Goal: Task Accomplishment & Management: Use online tool/utility

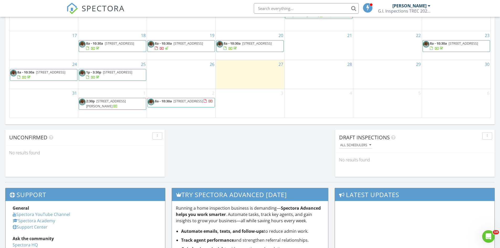
click at [160, 66] on div "26" at bounding box center [181, 74] width 69 height 29
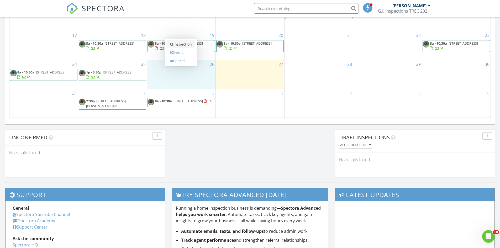
click at [172, 44] on icon at bounding box center [171, 45] width 3 height 4
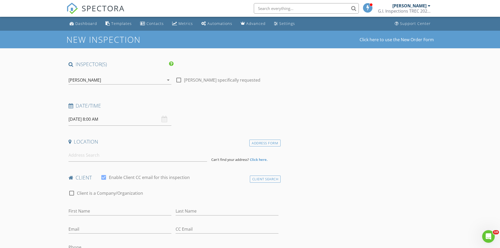
click at [110, 121] on input "08/26/2025 8:00 AM" at bounding box center [120, 119] width 103 height 13
type input "09"
type input "08/26/2025 9:00 AM"
click at [98, 204] on span at bounding box center [99, 206] width 4 height 5
type input "10"
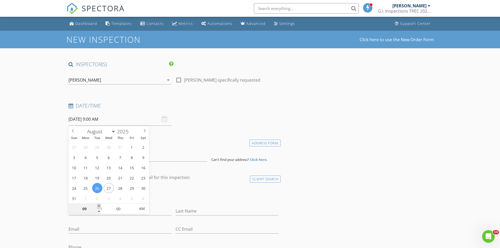
type input "08/26/2025 10:00 AM"
click at [98, 204] on span at bounding box center [99, 206] width 4 height 5
type input "11"
type input "08/26/2025 11:00 AM"
click at [98, 204] on span at bounding box center [99, 206] width 4 height 5
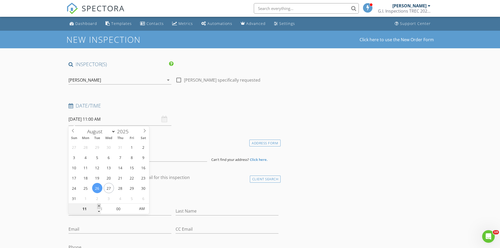
type input "12"
type input "08/26/2025 12:00 PM"
click at [98, 204] on span at bounding box center [99, 206] width 4 height 5
type input "01"
type input "08/26/2025 1:00 PM"
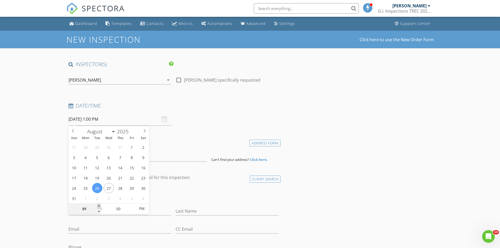
click at [98, 204] on span at bounding box center [99, 206] width 4 height 5
type input "02"
type input "08/26/2025 2:00 PM"
click at [98, 204] on span at bounding box center [99, 206] width 4 height 5
type input "03"
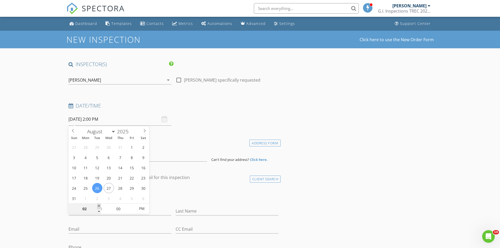
type input "08/26/2025 3:00 PM"
click at [98, 204] on span at bounding box center [99, 206] width 4 height 5
type input "05"
type input "08/26/2025 3:05 PM"
click at [133, 206] on span at bounding box center [133, 206] width 4 height 5
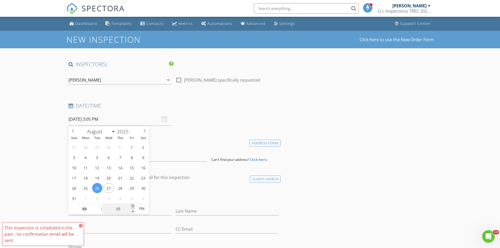
type input "10"
type input "08/26/2025 3:10 PM"
click at [133, 206] on span at bounding box center [133, 206] width 4 height 5
type input "15"
type input "08/26/2025 3:15 PM"
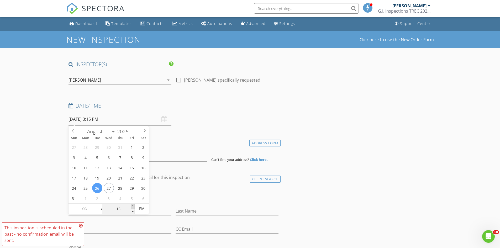
click at [133, 206] on span at bounding box center [133, 206] width 4 height 5
type input "20"
type input "08/26/2025 3:20 PM"
click at [133, 206] on span at bounding box center [133, 206] width 4 height 5
type input "25"
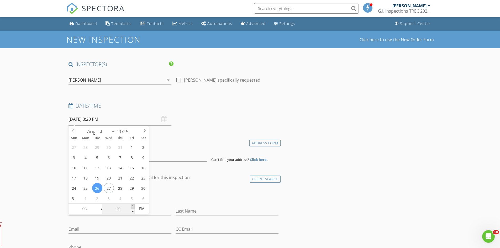
type input "08/26/2025 3:25 PM"
click at [133, 206] on span at bounding box center [133, 206] width 4 height 5
type input "30"
type input "08/26/2025 3:30 PM"
click at [133, 206] on span at bounding box center [133, 206] width 4 height 5
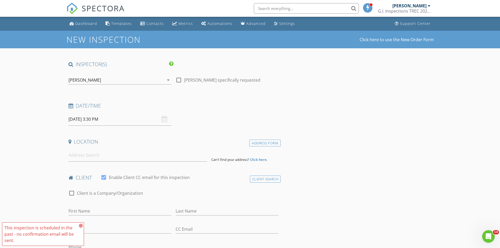
click at [168, 147] on div "Location" at bounding box center [173, 143] width 215 height 11
click at [128, 153] on input at bounding box center [138, 155] width 139 height 13
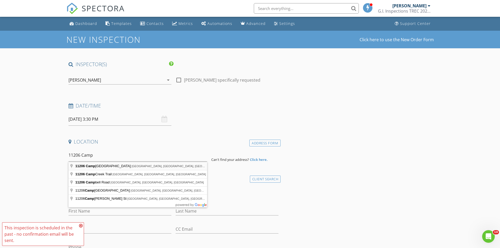
type input "11206 Camphorwood Drive, Houston, TX, USA"
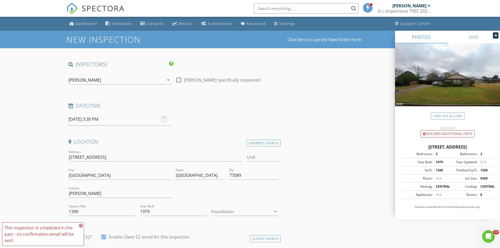
click at [275, 212] on icon "arrow_drop_down" at bounding box center [275, 212] width 6 height 6
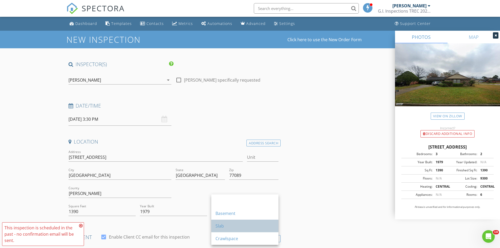
drag, startPoint x: 227, startPoint y: 223, endPoint x: 246, endPoint y: 219, distance: 19.5
click at [227, 223] on div "Slab" at bounding box center [245, 226] width 59 height 13
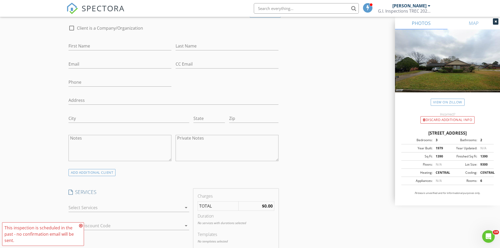
scroll to position [289, 0]
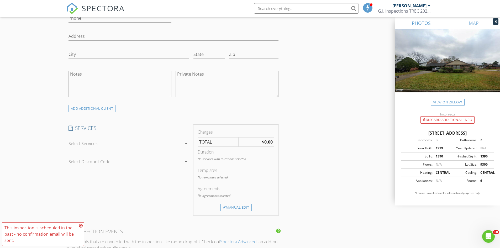
click at [185, 143] on icon "arrow_drop_down" at bounding box center [186, 144] width 6 height 6
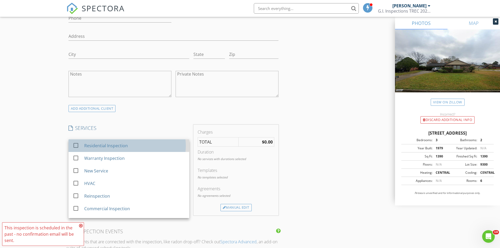
click at [134, 146] on div "Residential Inspection" at bounding box center [134, 146] width 101 height 11
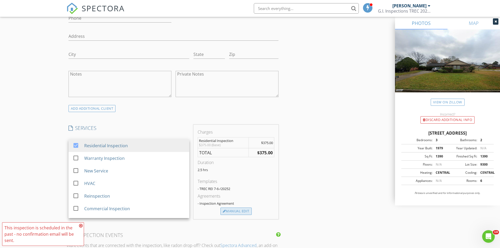
click at [234, 210] on div "Manual Edit" at bounding box center [236, 211] width 31 height 7
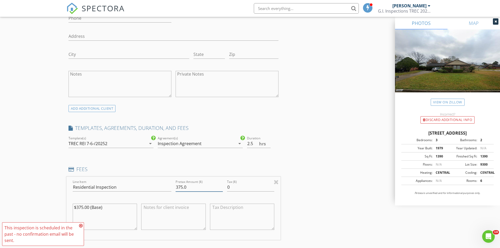
click at [180, 185] on input "375.0" at bounding box center [199, 187] width 47 height 9
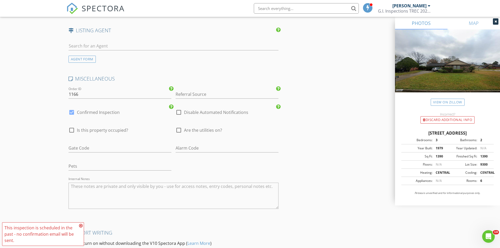
scroll to position [764, 0]
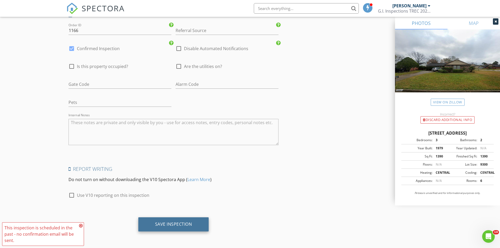
type input "325.0"
click at [174, 225] on div "Save Inspection" at bounding box center [173, 224] width 37 height 5
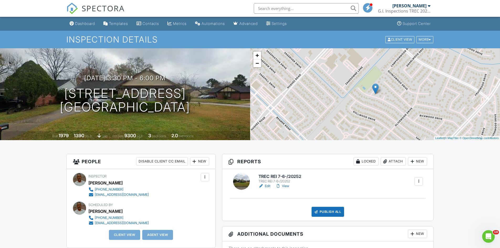
click at [268, 178] on h6 "TREC REI 7-6-/20252" at bounding box center [280, 176] width 43 height 5
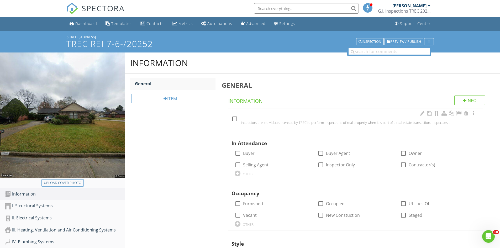
click at [236, 119] on div at bounding box center [234, 119] width 9 height 9
checkbox input "true"
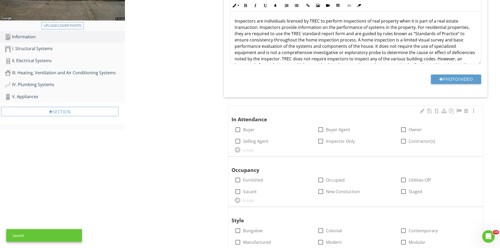
scroll to position [158, 0]
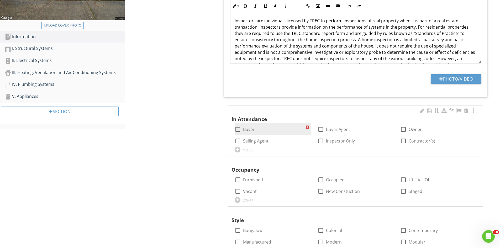
click at [239, 129] on div at bounding box center [238, 129] width 9 height 9
checkbox input "true"
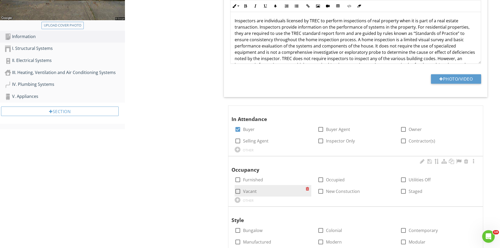
click at [237, 188] on div at bounding box center [238, 191] width 9 height 9
checkbox input "true"
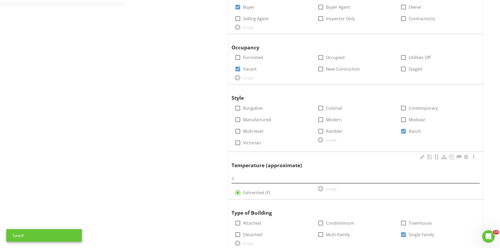
scroll to position [289, 0]
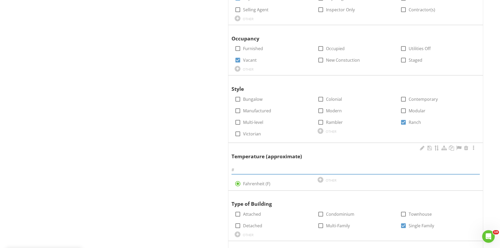
click at [255, 170] on input "text" at bounding box center [356, 170] width 248 height 9
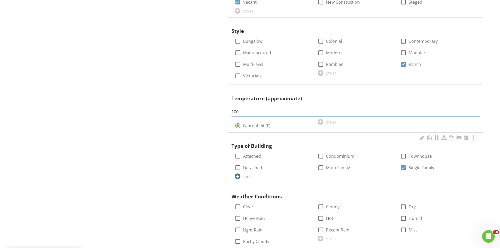
scroll to position [408, 0]
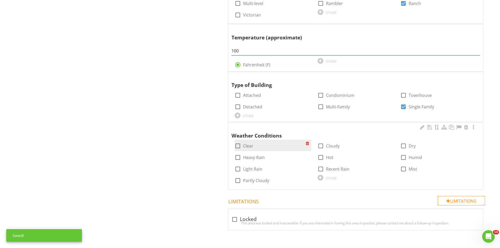
type input "100"
click at [238, 145] on div at bounding box center [238, 146] width 9 height 9
checkbox input "true"
click at [316, 160] on div "check_box_outline_blank Hot" at bounding box center [356, 157] width 83 height 12
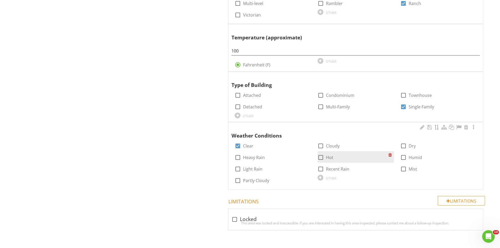
click at [321, 158] on div at bounding box center [321, 157] width 9 height 9
checkbox input "true"
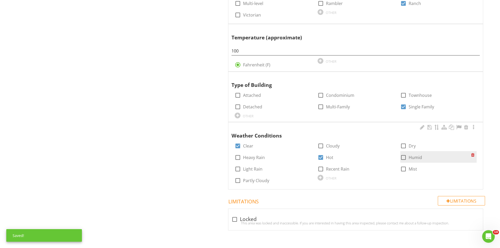
click at [402, 156] on div at bounding box center [403, 157] width 9 height 9
checkbox input "true"
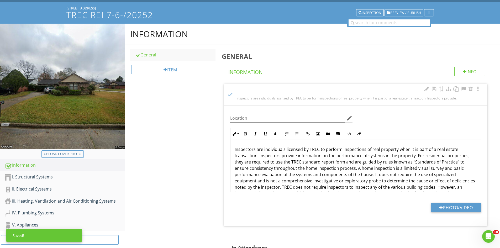
scroll to position [27, 0]
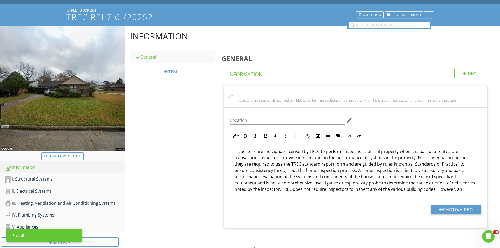
click at [63, 156] on div "Upload cover photo" at bounding box center [63, 156] width 38 height 5
drag, startPoint x: 90, startPoint y: 10, endPoint x: 54, endPoint y: 10, distance: 35.7
click at [52, 10] on div "[STREET_ADDRESS] TREC REI 7-6-/20252 Inspection Preview / Publish" at bounding box center [250, 15] width 500 height 22
copy div "[STREET_ADDRESS]"
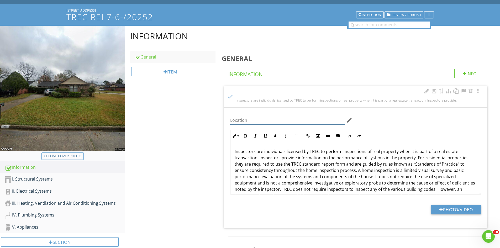
click at [241, 121] on input "Location" at bounding box center [287, 120] width 115 height 9
paste input "[STREET_ADDRESS]"
type input "[STREET_ADDRESS]"
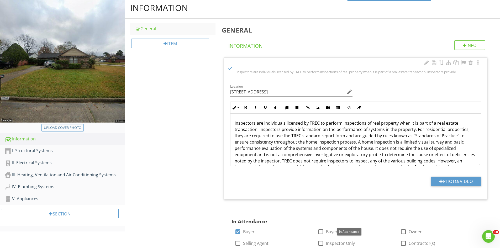
scroll to position [53, 0]
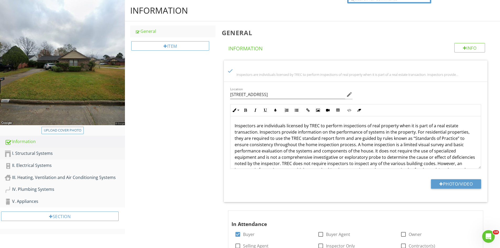
click at [32, 154] on div "I. Structural Systems" at bounding box center [65, 153] width 120 height 7
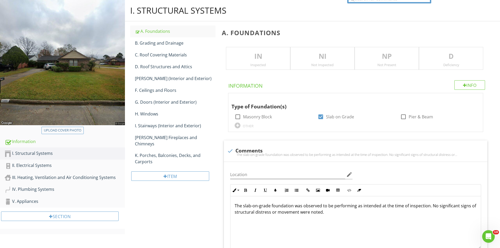
click at [249, 57] on p "IN" at bounding box center [258, 56] width 64 height 11
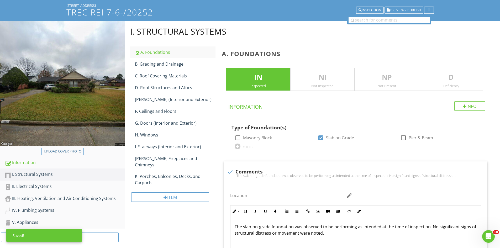
scroll to position [31, 0]
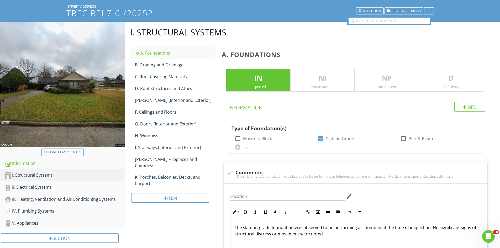
drag, startPoint x: 452, startPoint y: 80, endPoint x: 457, endPoint y: 80, distance: 4.7
click at [452, 80] on p "D" at bounding box center [451, 78] width 64 height 11
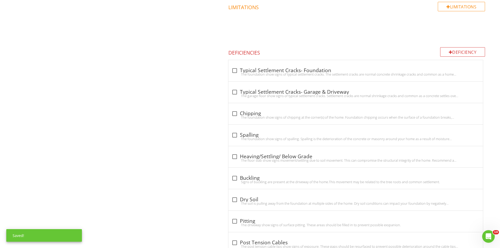
scroll to position [350, 0]
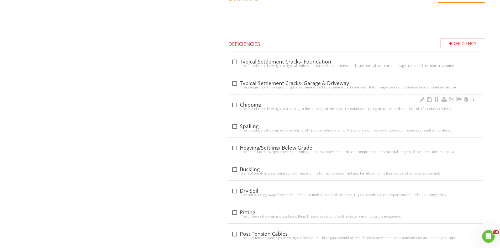
click at [236, 105] on div at bounding box center [234, 105] width 9 height 9
checkbox input "true"
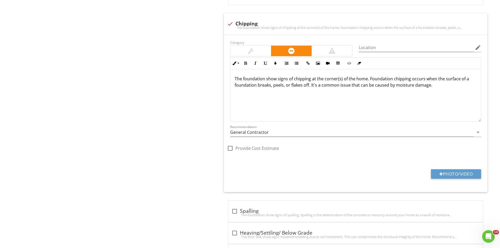
scroll to position [454, 0]
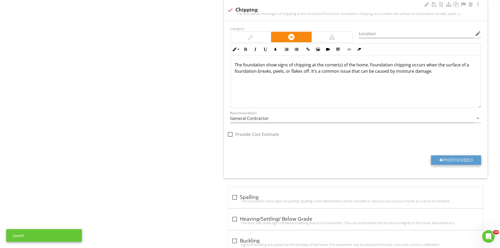
click at [448, 160] on button "Photo/Video" at bounding box center [456, 159] width 50 height 9
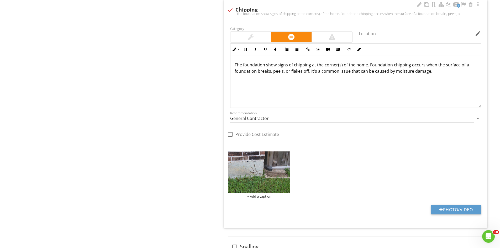
click at [443, 204] on div "Category Location edit Inline Style XLarge Large Normal Small Light Small/Light…" at bounding box center [356, 124] width 264 height 207
click at [453, 208] on button "Photo/Video" at bounding box center [456, 209] width 50 height 9
type input "C:\fakepath\IMG_6929.JPG"
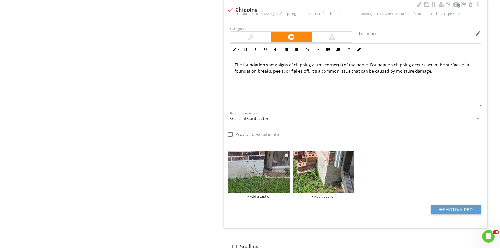
click at [252, 182] on img at bounding box center [260, 172] width 62 height 41
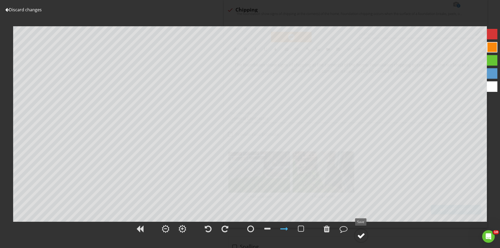
click at [362, 235] on div at bounding box center [361, 236] width 8 height 8
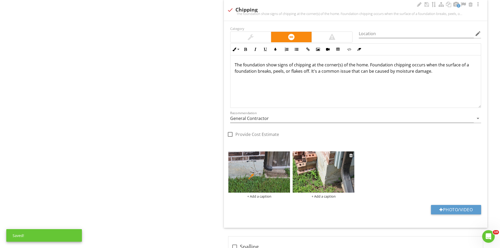
click at [324, 183] on img at bounding box center [324, 172] width 62 height 41
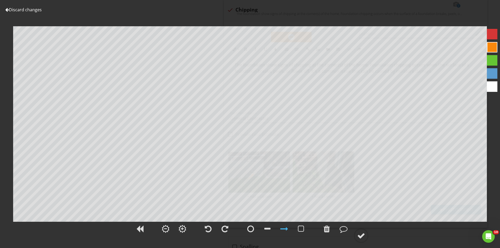
drag, startPoint x: 358, startPoint y: 233, endPoint x: 366, endPoint y: 223, distance: 13.0
click at [358, 233] on div at bounding box center [361, 236] width 8 height 8
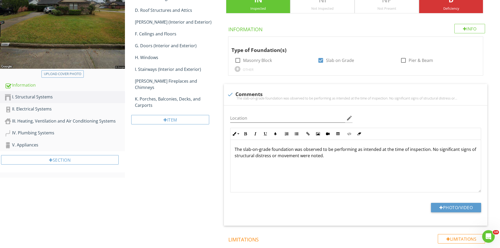
scroll to position [173, 0]
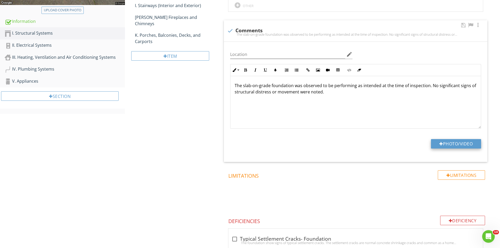
click at [445, 142] on button "Photo/Video" at bounding box center [456, 143] width 50 height 9
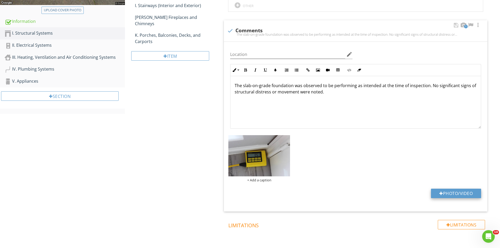
click at [461, 191] on button "Photo/Video" at bounding box center [456, 193] width 50 height 9
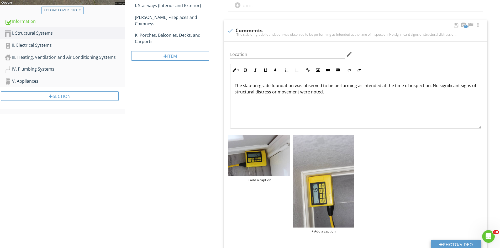
click at [457, 242] on button "Photo/Video" at bounding box center [456, 244] width 50 height 9
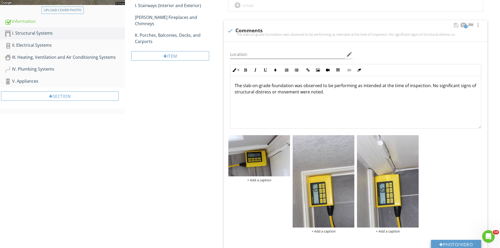
click at [451, 242] on button "Photo/Video" at bounding box center [456, 244] width 50 height 9
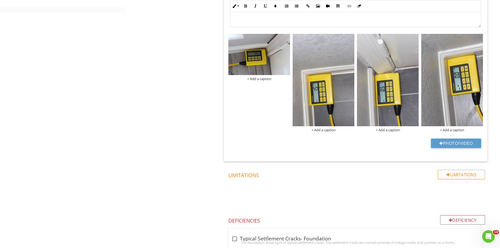
scroll to position [304, 0]
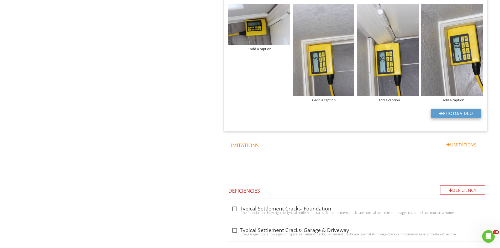
click at [441, 112] on div at bounding box center [442, 113] width 4 height 4
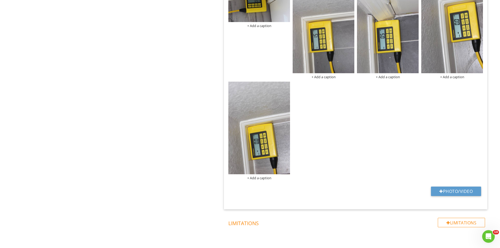
scroll to position [357, 0]
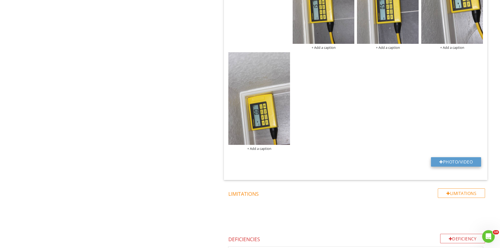
click at [444, 158] on button "Photo/Video" at bounding box center [456, 161] width 50 height 9
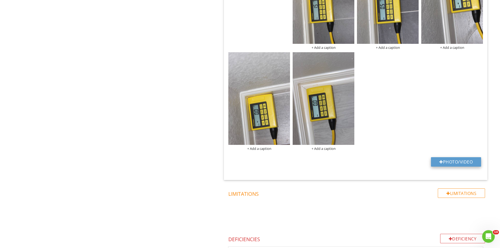
click at [463, 159] on button "Photo/Video" at bounding box center [456, 161] width 50 height 9
type input "C:\fakepath\IMG_6924.JPG"
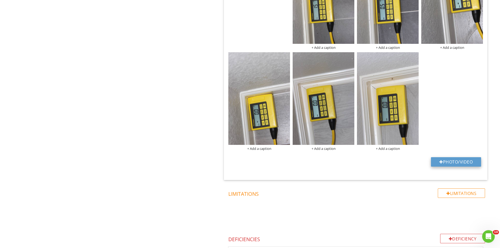
click at [443, 158] on button "Photo/Video" at bounding box center [456, 161] width 50 height 9
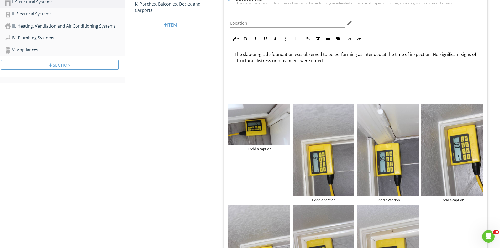
scroll to position [199, 0]
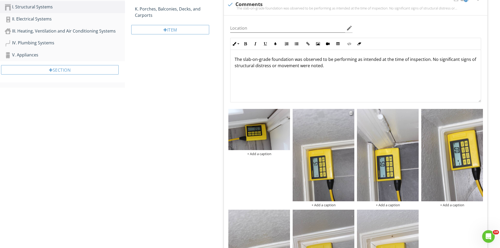
click at [318, 168] on img at bounding box center [324, 155] width 62 height 92
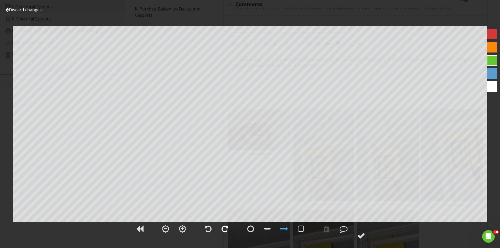
click at [228, 232] on div at bounding box center [225, 229] width 7 height 8
click at [357, 233] on circle at bounding box center [362, 236] width 14 height 14
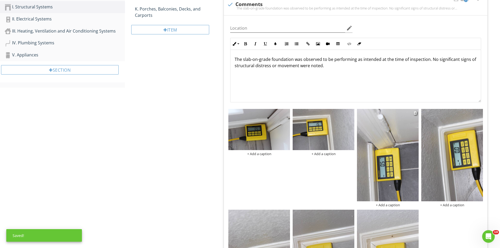
click at [399, 155] on img at bounding box center [388, 155] width 62 height 92
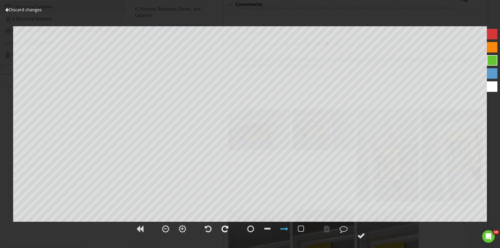
click at [226, 227] on div at bounding box center [225, 229] width 7 height 8
drag, startPoint x: 355, startPoint y: 231, endPoint x: 359, endPoint y: 231, distance: 3.4
click at [356, 231] on icon at bounding box center [361, 236] width 15 height 15
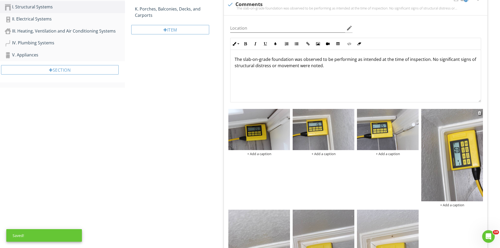
click at [450, 142] on img at bounding box center [453, 155] width 62 height 92
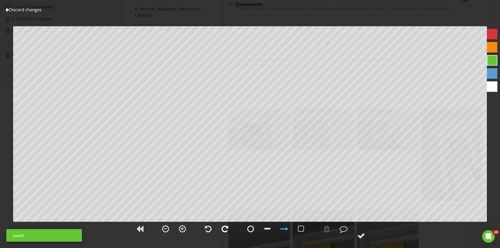
click at [227, 229] on div at bounding box center [225, 229] width 7 height 8
click at [362, 236] on div at bounding box center [361, 236] width 8 height 8
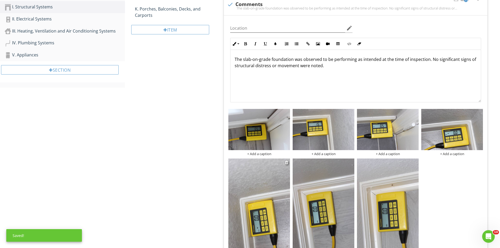
click at [260, 201] on img at bounding box center [260, 205] width 62 height 92
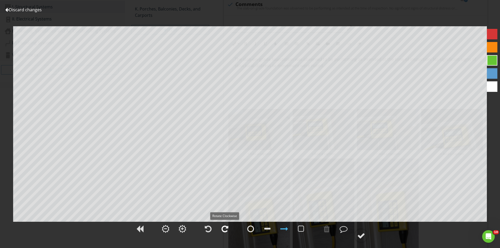
click at [221, 225] on div at bounding box center [225, 228] width 13 height 13
click at [360, 234] on div at bounding box center [361, 236] width 8 height 8
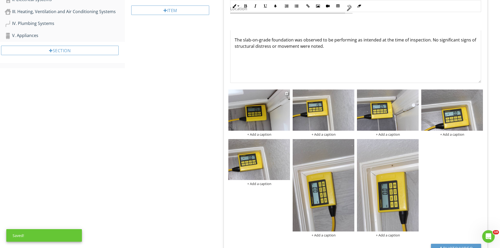
scroll to position [252, 0]
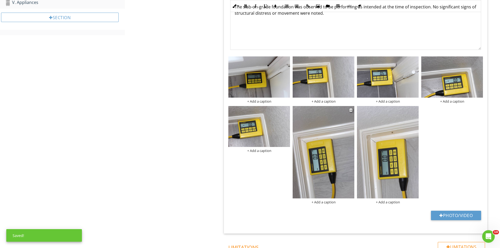
click at [306, 138] on img at bounding box center [324, 152] width 62 height 92
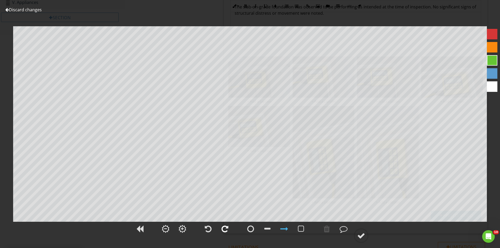
click at [226, 229] on div at bounding box center [225, 229] width 7 height 8
drag, startPoint x: 366, startPoint y: 234, endPoint x: 368, endPoint y: 223, distance: 11.3
click at [366, 234] on circle at bounding box center [362, 236] width 14 height 14
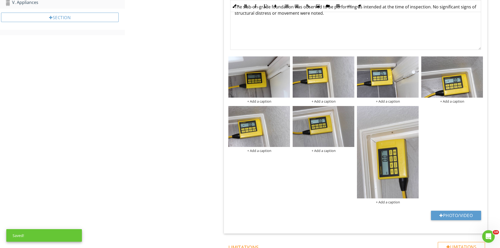
click at [339, 168] on div "+ Add a caption + Add a caption + Add a caption + Add a caption + Add a caption…" at bounding box center [355, 130] width 257 height 151
click at [371, 166] on img at bounding box center [388, 152] width 62 height 92
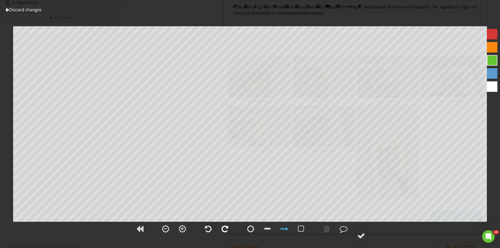
click at [227, 226] on div at bounding box center [225, 228] width 13 height 13
click at [362, 235] on div at bounding box center [361, 236] width 8 height 8
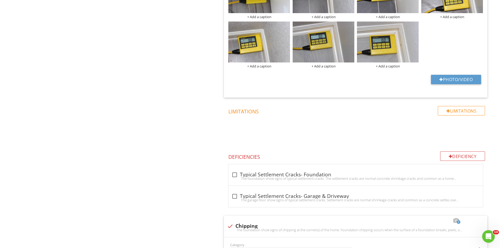
scroll to position [394, 0]
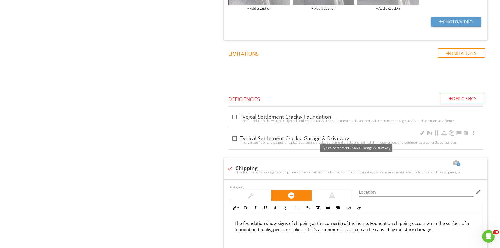
click at [235, 138] on div at bounding box center [234, 138] width 9 height 9
checkbox input "true"
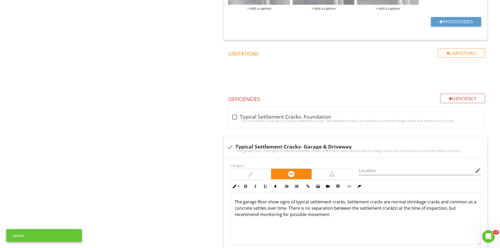
scroll to position [569, 0]
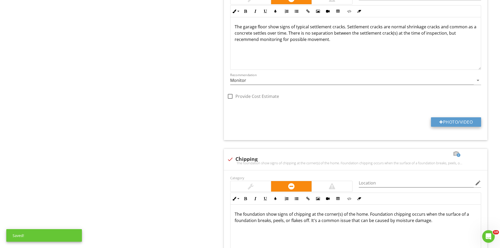
click at [451, 123] on button "Photo/Video" at bounding box center [456, 121] width 50 height 9
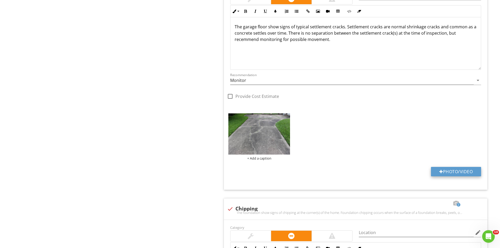
click at [468, 172] on button "Photo/Video" at bounding box center [456, 171] width 50 height 9
type input "C:\fakepath\IMG_6902.JPG"
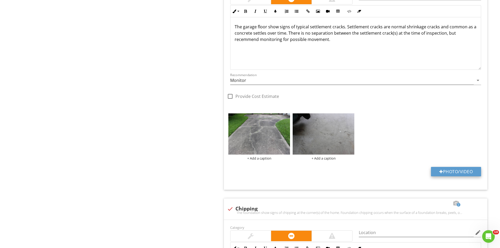
click at [454, 171] on button "Photo/Video" at bounding box center [456, 171] width 50 height 9
click at [270, 145] on img at bounding box center [260, 133] width 62 height 41
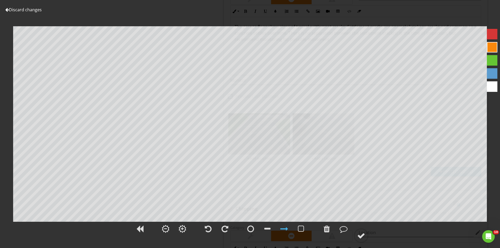
click at [354, 233] on span at bounding box center [361, 235] width 16 height 6
click at [362, 231] on circle at bounding box center [362, 236] width 14 height 14
click at [364, 236] on div at bounding box center [361, 236] width 8 height 8
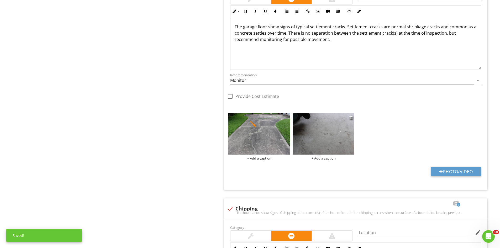
click at [334, 134] on img at bounding box center [324, 133] width 62 height 41
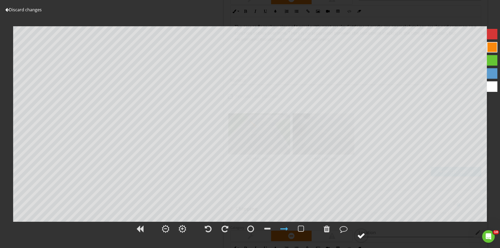
drag, startPoint x: 361, startPoint y: 236, endPoint x: 362, endPoint y: 233, distance: 3.5
click at [361, 236] on div at bounding box center [361, 236] width 8 height 8
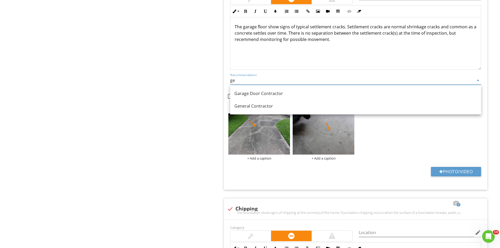
drag, startPoint x: 263, startPoint y: 107, endPoint x: 265, endPoint y: 105, distance: 3.1
click at [263, 107] on div "General Contractor" at bounding box center [356, 106] width 243 height 6
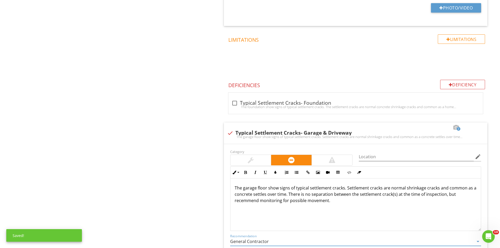
scroll to position [450, 0]
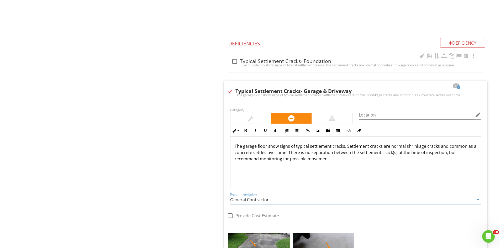
type input "General Contractor"
click at [234, 62] on div at bounding box center [234, 61] width 9 height 9
checkbox input "true"
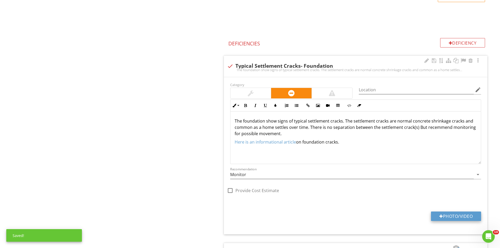
click at [456, 219] on button "Photo/Video" at bounding box center [456, 216] width 50 height 9
type input "C:\fakepath\IMG_6780.JPG"
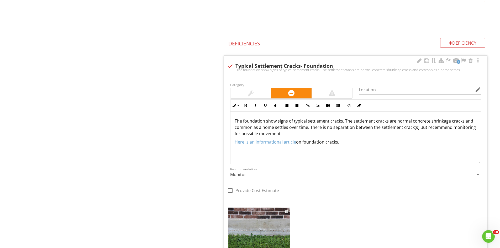
click at [265, 227] on img at bounding box center [260, 228] width 62 height 41
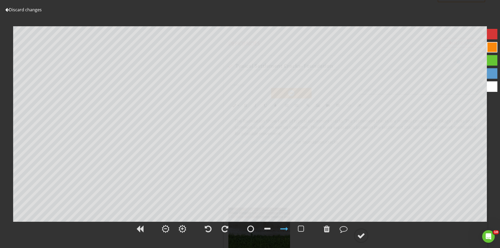
drag, startPoint x: 356, startPoint y: 233, endPoint x: 373, endPoint y: 222, distance: 19.8
click at [357, 233] on circle at bounding box center [362, 236] width 14 height 14
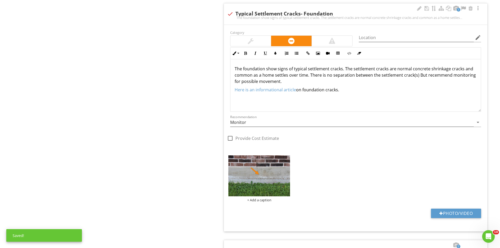
scroll to position [476, 0]
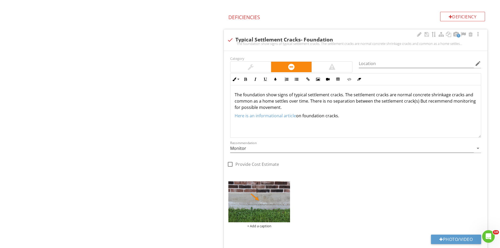
click at [293, 95] on p "The foundation show signs of typical settlement cracks. The settlement cracks a…" at bounding box center [356, 101] width 242 height 19
click at [346, 97] on p "The foundation show signs of a typical settlement cracks. The settlement cracks…" at bounding box center [356, 101] width 242 height 19
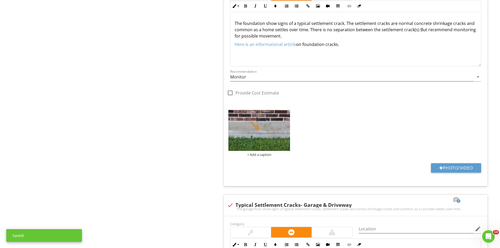
scroll to position [555, 0]
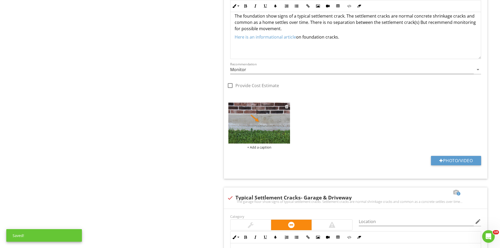
click at [260, 148] on div "+ Add a caption" at bounding box center [260, 147] width 62 height 4
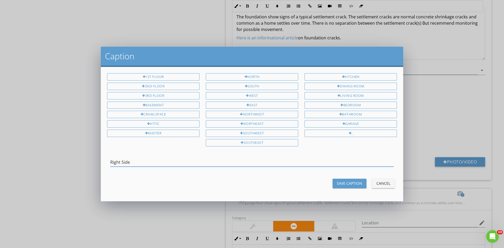
type input "Right Side"
click at [338, 185] on div "Save Caption" at bounding box center [349, 184] width 25 height 6
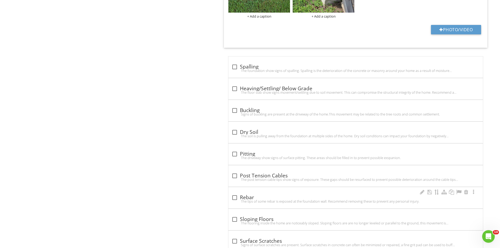
scroll to position [1159, 0]
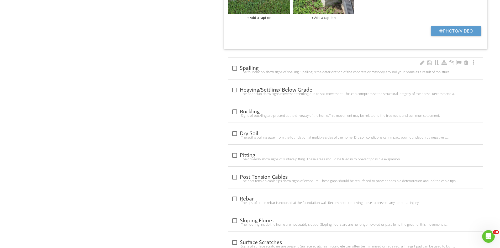
click at [237, 69] on div at bounding box center [234, 68] width 9 height 9
checkbox input "true"
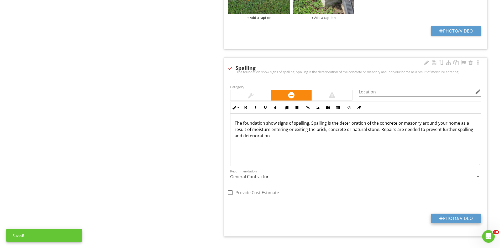
click at [452, 218] on button "Photo/Video" at bounding box center [456, 218] width 50 height 9
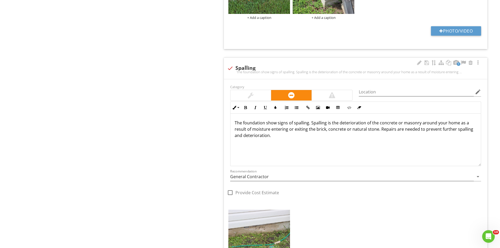
scroll to position [1264, 0]
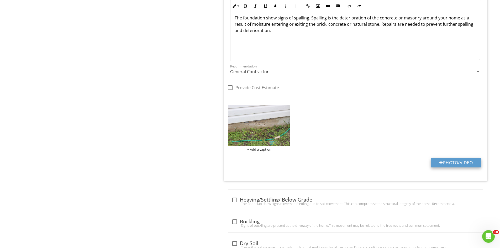
click at [450, 159] on button "Photo/Video" at bounding box center [456, 162] width 50 height 9
type input "C:\fakepath\IMG_6763.JPG"
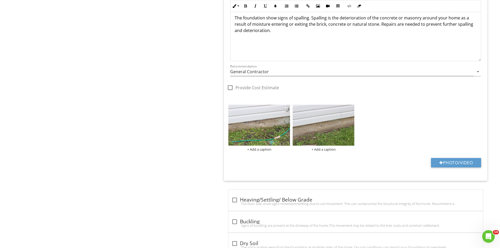
click at [252, 139] on img at bounding box center [260, 125] width 62 height 41
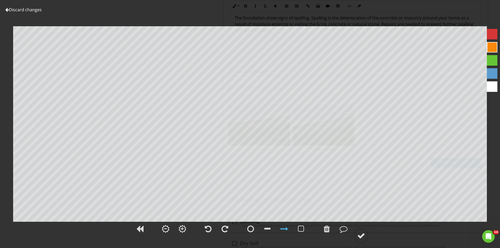
click at [361, 218] on div "Discard changes Add Location" at bounding box center [250, 124] width 500 height 248
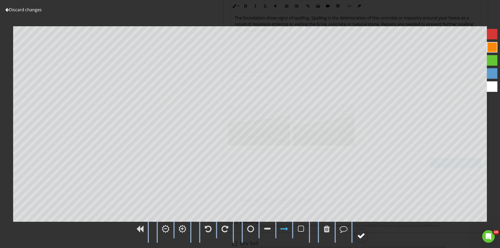
click at [365, 233] on div at bounding box center [361, 236] width 8 height 8
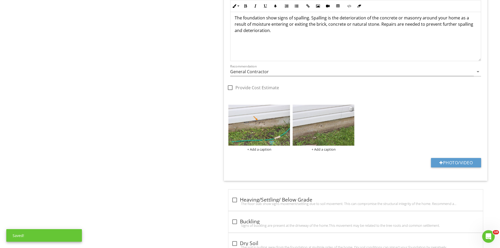
click at [319, 128] on img at bounding box center [324, 125] width 62 height 41
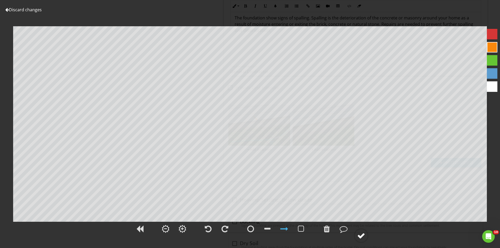
click at [356, 238] on circle at bounding box center [362, 236] width 14 height 14
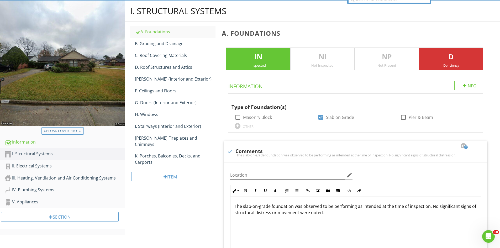
scroll to position [0, 0]
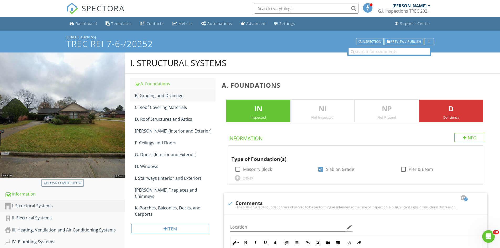
drag, startPoint x: 155, startPoint y: 95, endPoint x: 166, endPoint y: 100, distance: 12.8
click at [156, 98] on div "B. Grading and Drainage" at bounding box center [175, 95] width 81 height 6
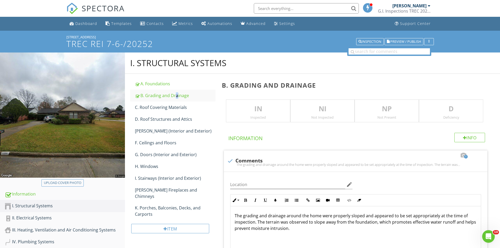
click at [252, 113] on p "IN" at bounding box center [258, 109] width 64 height 11
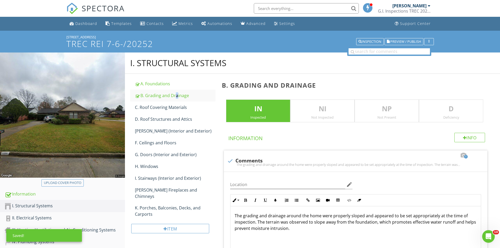
click at [463, 109] on p "D" at bounding box center [451, 109] width 64 height 11
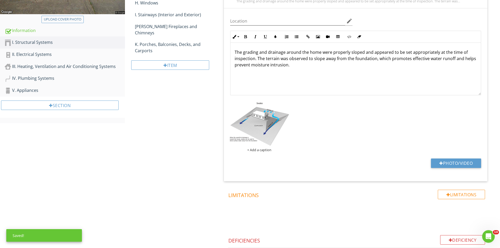
scroll to position [164, 0]
click at [446, 164] on button "Photo/Video" at bounding box center [456, 162] width 50 height 9
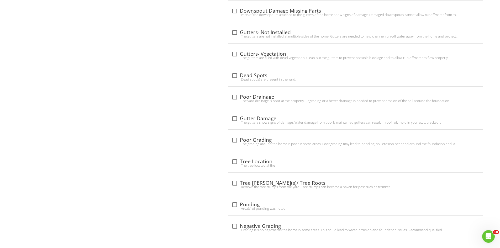
scroll to position [457, 0]
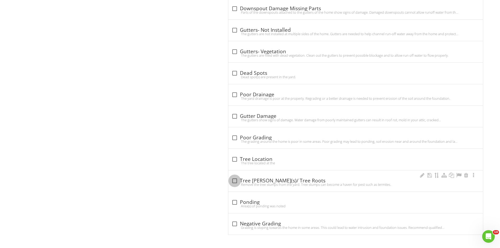
click at [234, 180] on div at bounding box center [234, 181] width 9 height 9
checkbox input "true"
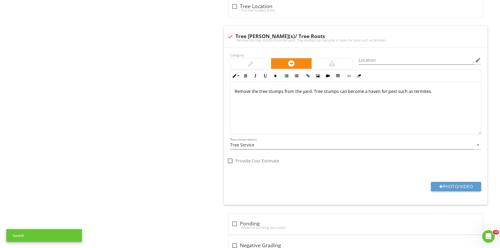
scroll to position [631, 0]
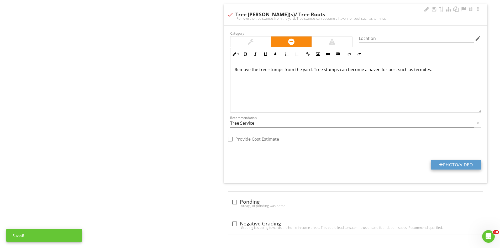
click at [453, 162] on button "Photo/Video" at bounding box center [456, 164] width 50 height 9
type input "C:\fakepath\IMG_6792.JPG"
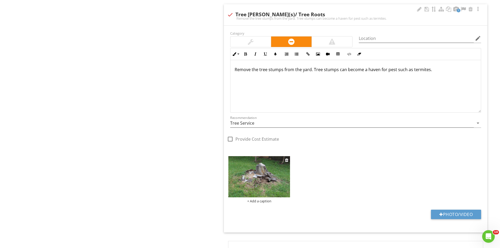
click at [251, 181] on img at bounding box center [260, 176] width 62 height 41
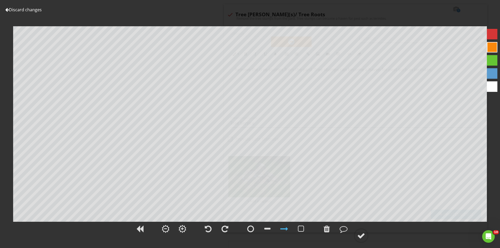
drag, startPoint x: 361, startPoint y: 237, endPoint x: 372, endPoint y: 225, distance: 15.4
click at [361, 237] on div at bounding box center [361, 236] width 8 height 8
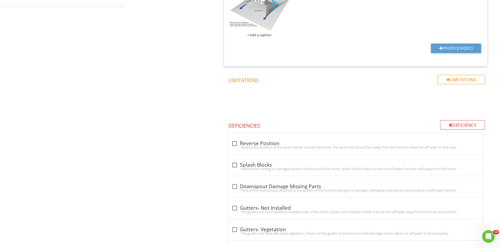
scroll to position [276, 0]
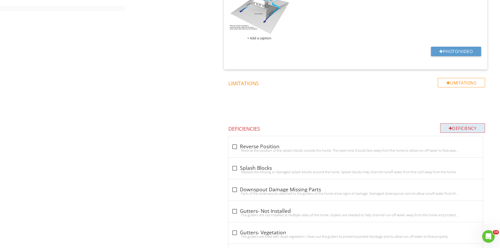
click at [465, 127] on div "Deficiency" at bounding box center [462, 127] width 45 height 9
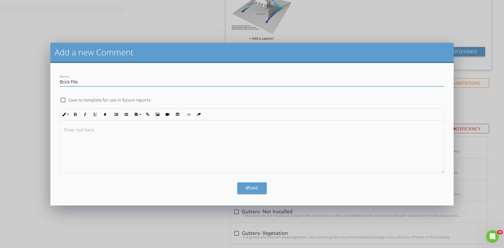
type input "Brick Pile"
click at [97, 143] on div at bounding box center [252, 147] width 384 height 53
click at [245, 184] on button "Save" at bounding box center [251, 189] width 29 height 12
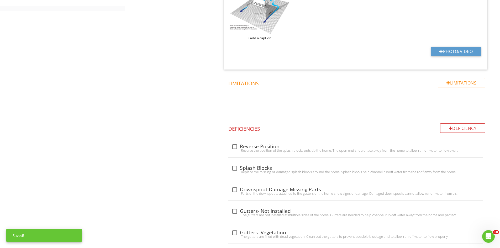
scroll to position [877, 0]
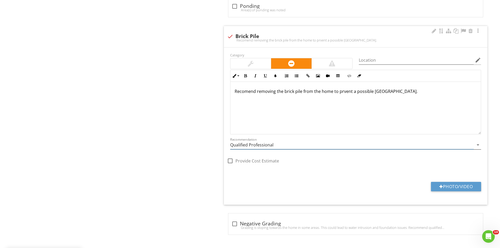
click at [284, 147] on input "Qualified Professional" at bounding box center [352, 145] width 244 height 9
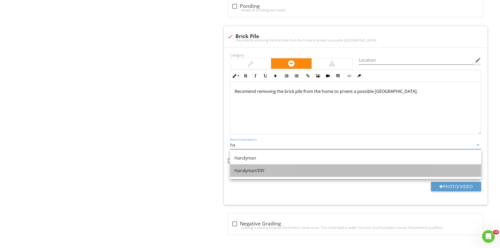
click at [262, 170] on div "Handyman/DIY" at bounding box center [356, 171] width 243 height 6
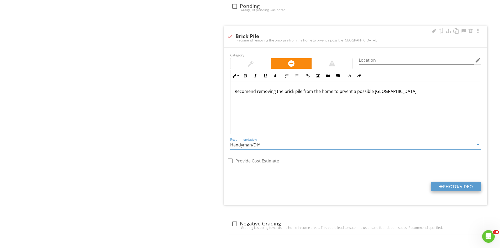
type input "Handyman/DIY"
click at [448, 188] on button "Photo/Video" at bounding box center [456, 186] width 50 height 9
type input "C:\fakepath\IMG_6788.JPG"
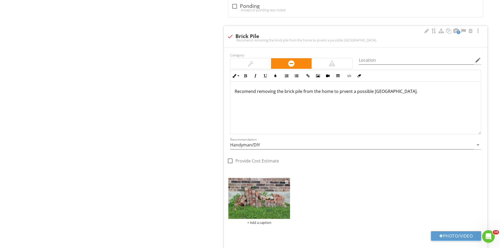
click at [247, 201] on img at bounding box center [260, 198] width 62 height 41
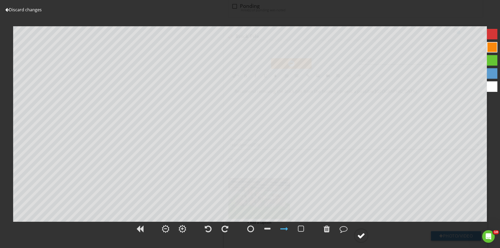
drag, startPoint x: 365, startPoint y: 237, endPoint x: 367, endPoint y: 231, distance: 6.9
click at [365, 237] on div at bounding box center [361, 236] width 8 height 8
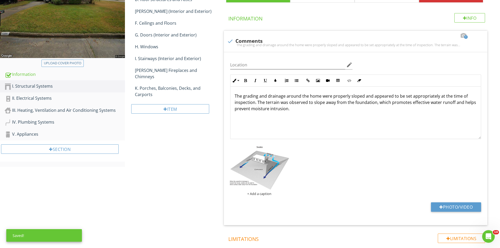
scroll to position [40, 0]
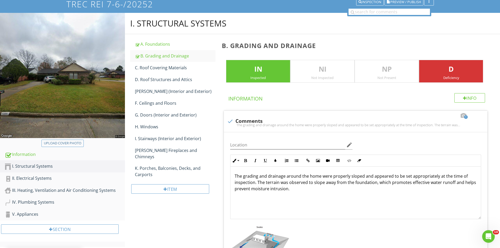
drag, startPoint x: 169, startPoint y: 67, endPoint x: 241, endPoint y: 59, distance: 71.9
click at [169, 67] on div "C. Roof Covering Materials" at bounding box center [175, 68] width 81 height 6
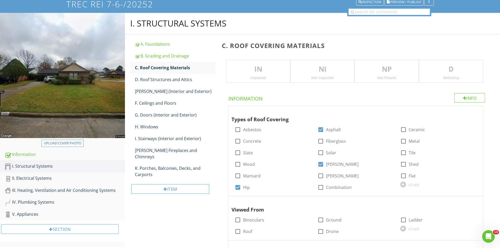
click at [259, 78] on div "Inspected" at bounding box center [258, 78] width 64 height 4
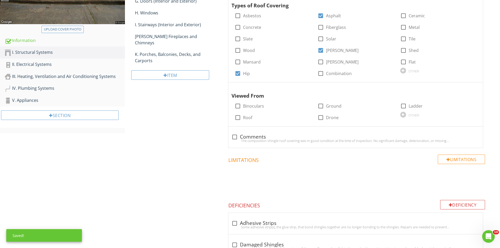
scroll to position [155, 0]
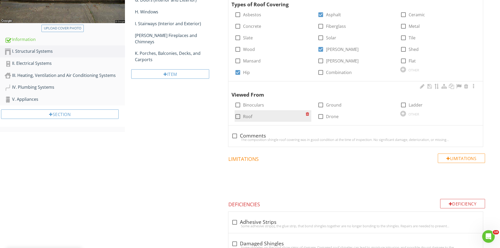
click at [241, 116] on div at bounding box center [238, 116] width 9 height 9
checkbox input "true"
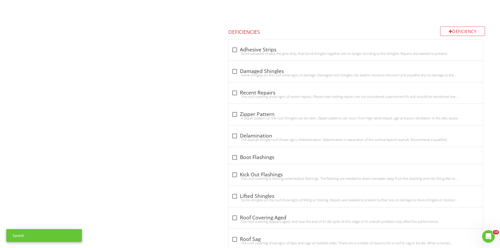
scroll to position [341, 0]
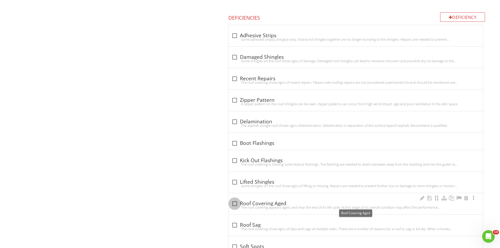
click at [239, 202] on div at bounding box center [234, 203] width 9 height 9
checkbox input "true"
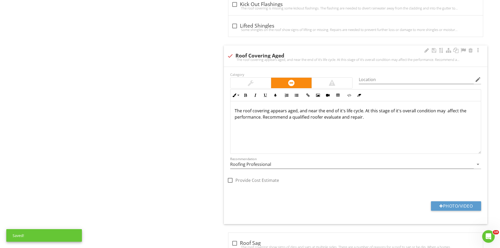
scroll to position [499, 0]
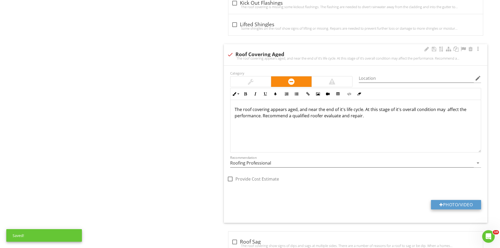
click at [439, 209] on button "Photo/Video" at bounding box center [456, 204] width 50 height 9
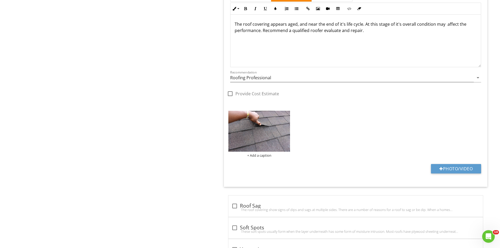
scroll to position [604, 0]
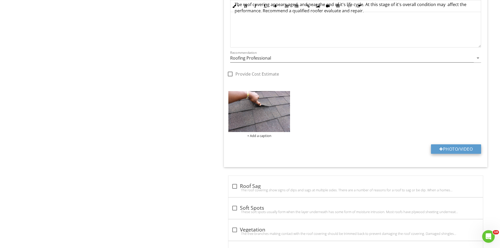
click at [440, 147] on button "Photo/Video" at bounding box center [456, 148] width 50 height 9
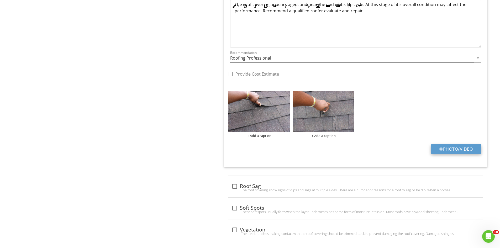
click at [448, 150] on button "Photo/Video" at bounding box center [456, 148] width 50 height 9
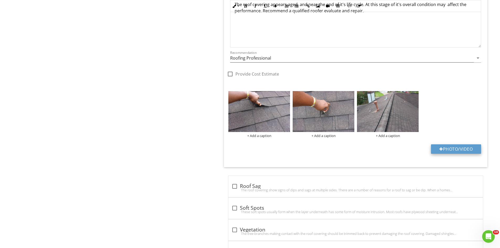
click at [455, 148] on button "Photo/Video" at bounding box center [456, 148] width 50 height 9
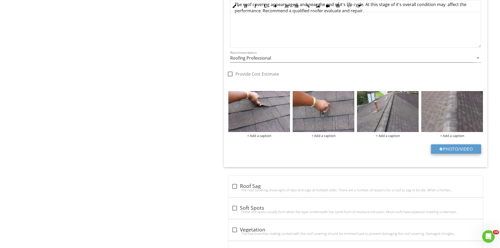
click at [438, 146] on button "Photo/Video" at bounding box center [456, 148] width 50 height 9
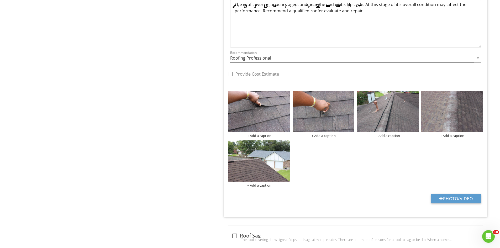
click at [445, 192] on div "Category Location edit Inline Style XLarge Large Normal Small Light Small/Light…" at bounding box center [356, 89] width 264 height 256
click at [452, 196] on button "Photo/Video" at bounding box center [456, 198] width 50 height 9
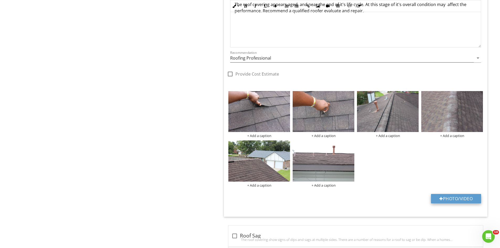
click at [460, 196] on button "Photo/Video" at bounding box center [456, 198] width 50 height 9
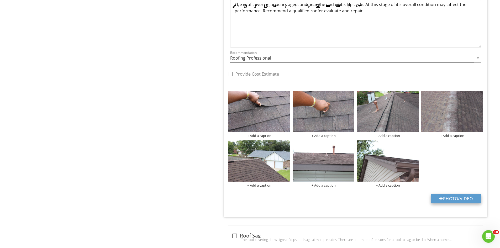
click at [455, 197] on button "Photo/Video" at bounding box center [456, 198] width 50 height 9
type input "C:\fakepath\IMG_6743.JPG"
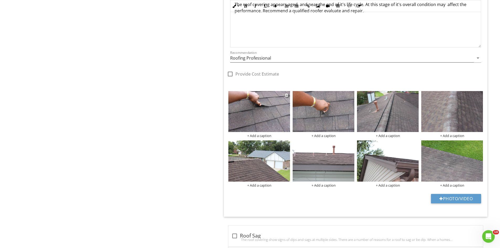
click at [256, 117] on img at bounding box center [260, 111] width 62 height 41
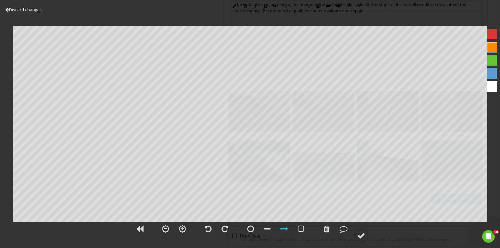
drag, startPoint x: 362, startPoint y: 234, endPoint x: 361, endPoint y: 225, distance: 9.7
click at [361, 234] on div at bounding box center [361, 236] width 8 height 8
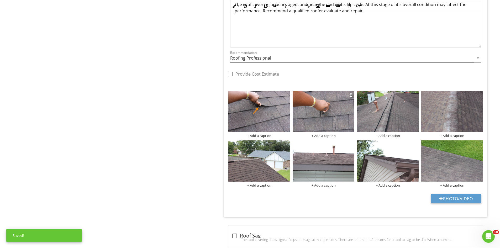
click at [317, 125] on img at bounding box center [324, 111] width 62 height 41
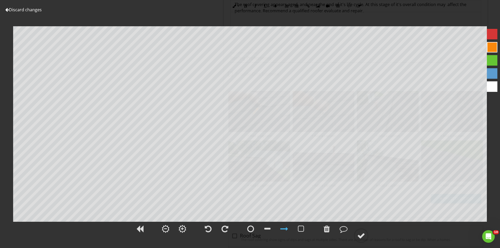
drag, startPoint x: 362, startPoint y: 236, endPoint x: 370, endPoint y: 225, distance: 13.3
click at [362, 236] on div at bounding box center [361, 236] width 8 height 8
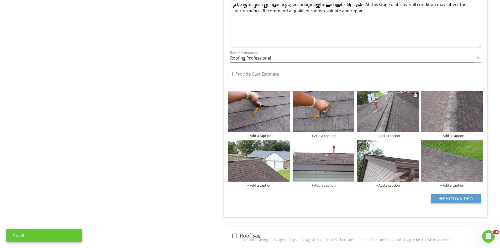
click at [377, 116] on img at bounding box center [388, 111] width 62 height 41
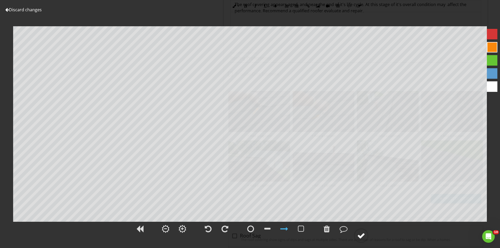
click at [364, 233] on div at bounding box center [361, 236] width 8 height 8
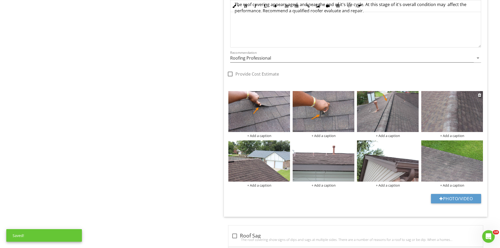
click at [434, 120] on img at bounding box center [453, 111] width 62 height 41
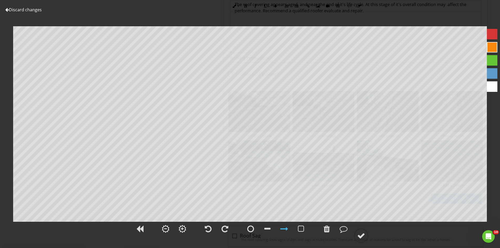
drag, startPoint x: 359, startPoint y: 237, endPoint x: 370, endPoint y: 221, distance: 18.7
click at [359, 236] on div at bounding box center [361, 236] width 8 height 8
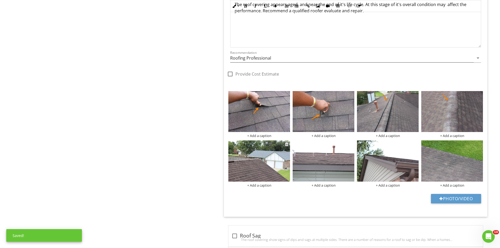
click at [237, 166] on img at bounding box center [260, 161] width 62 height 41
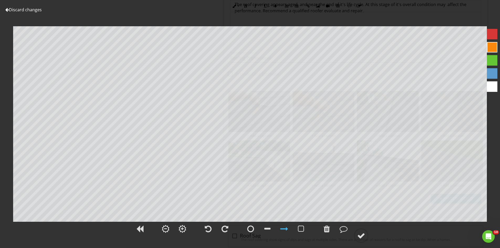
drag, startPoint x: 363, startPoint y: 235, endPoint x: 368, endPoint y: 224, distance: 12.3
click at [364, 234] on div at bounding box center [361, 236] width 8 height 8
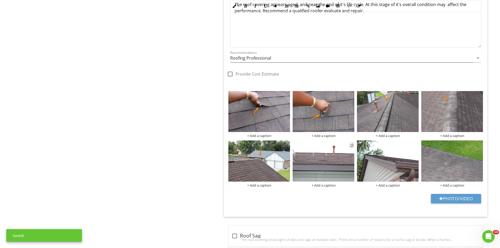
click at [328, 150] on img at bounding box center [324, 161] width 62 height 41
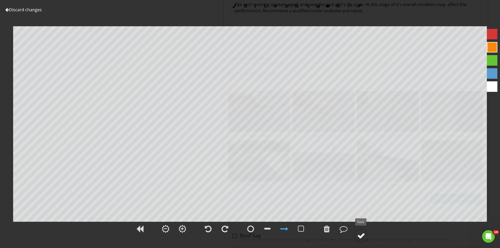
click at [360, 236] on div at bounding box center [361, 236] width 8 height 8
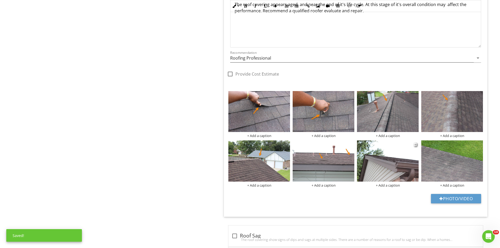
click at [379, 170] on img at bounding box center [388, 161] width 62 height 41
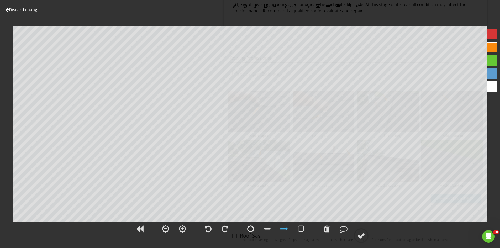
click at [363, 236] on div at bounding box center [361, 236] width 8 height 8
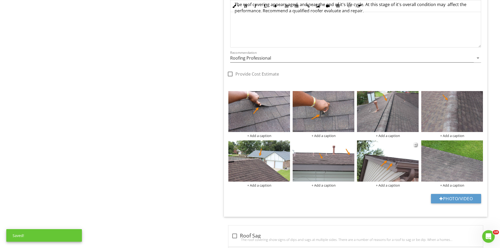
click at [388, 169] on img at bounding box center [388, 161] width 62 height 41
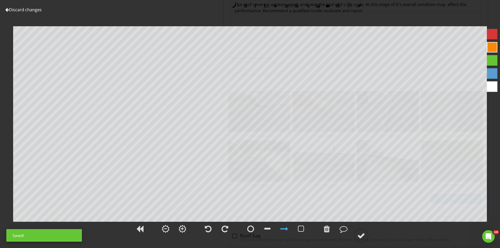
click at [26, 11] on link "Discard changes" at bounding box center [23, 10] width 37 height 6
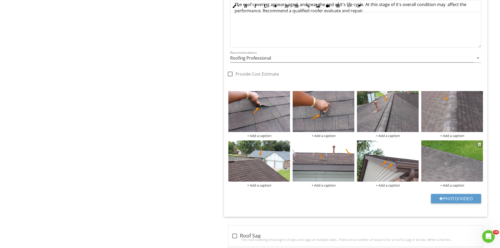
click at [435, 160] on img at bounding box center [453, 161] width 62 height 41
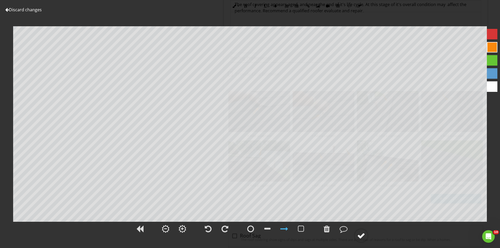
drag, startPoint x: 361, startPoint y: 236, endPoint x: 369, endPoint y: 229, distance: 10.8
click at [364, 234] on div at bounding box center [361, 236] width 8 height 8
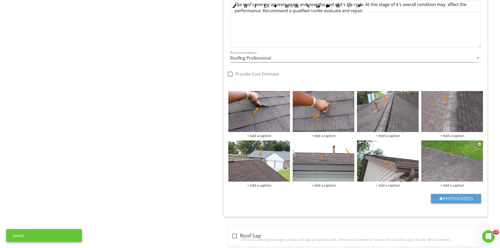
click at [456, 186] on div "+ Add a caption" at bounding box center [453, 185] width 62 height 4
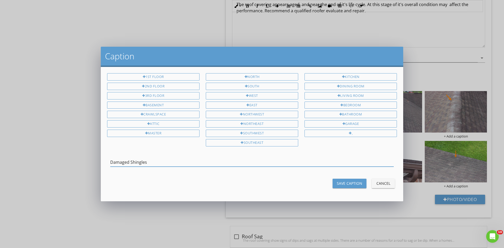
drag, startPoint x: 148, startPoint y: 163, endPoint x: 109, endPoint y: 162, distance: 39.7
click at [109, 162] on div "Damaged Shingles" at bounding box center [252, 163] width 296 height 18
type input "Damaged Shingles"
click at [349, 186] on div "Save Caption" at bounding box center [349, 184] width 25 height 6
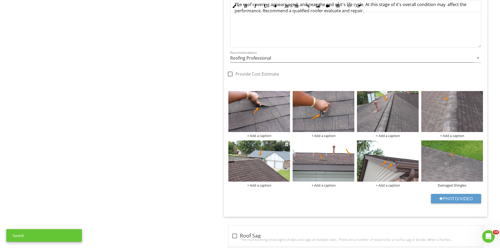
click at [251, 185] on div "+ Add a caption" at bounding box center [260, 185] width 62 height 4
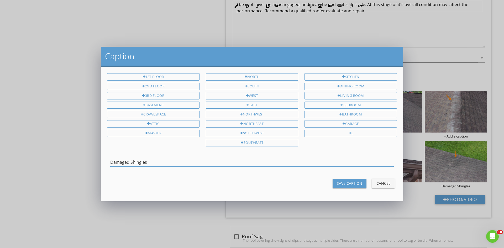
type input "Damaged Shingles"
click at [338, 187] on button "Save Caption" at bounding box center [350, 183] width 34 height 9
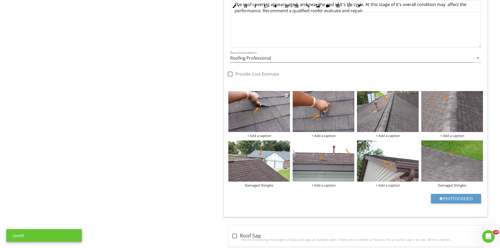
click at [255, 133] on div at bounding box center [260, 112] width 62 height 43
click at [259, 136] on div "+ Add a caption" at bounding box center [260, 136] width 62 height 4
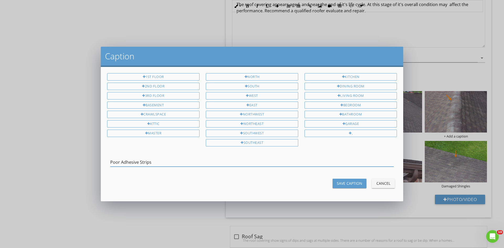
drag, startPoint x: 152, startPoint y: 164, endPoint x: 111, endPoint y: 163, distance: 40.7
click at [111, 163] on input "Poor Adhesive Strips" at bounding box center [252, 162] width 284 height 9
type input "Poor Adhesive Strips"
click at [349, 183] on div "Save Caption" at bounding box center [349, 184] width 25 height 6
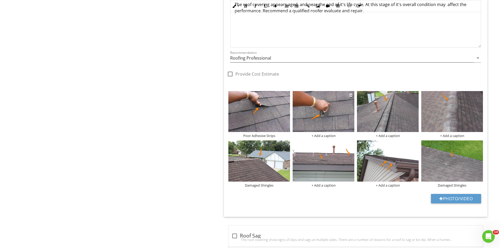
click at [321, 134] on div "+ Add a caption" at bounding box center [324, 136] width 62 height 4
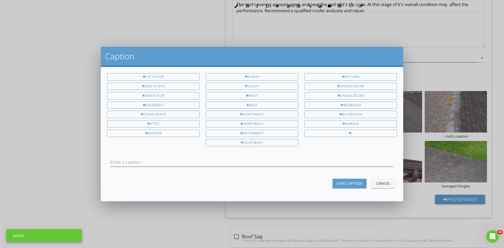
click at [117, 161] on input "text" at bounding box center [252, 162] width 284 height 9
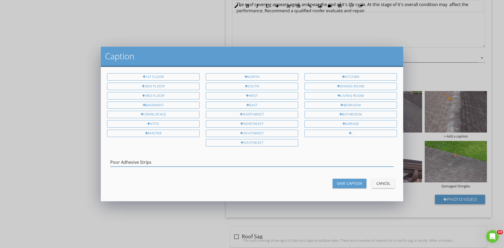
type input "Poor Adhesive Strips"
click at [340, 184] on div "Save Caption" at bounding box center [349, 184] width 25 height 6
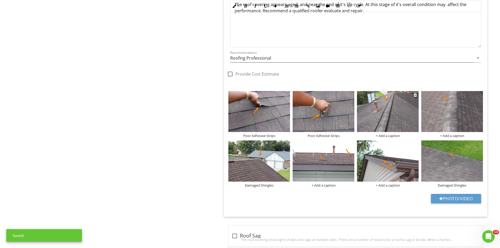
click at [378, 136] on div "+ Add a caption" at bounding box center [388, 136] width 62 height 4
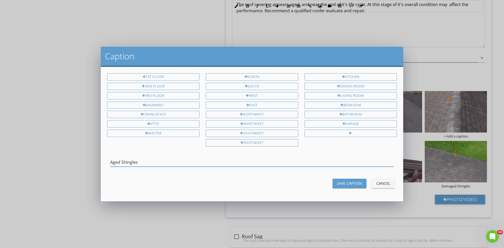
drag, startPoint x: 142, startPoint y: 162, endPoint x: 117, endPoint y: 162, distance: 25.2
click at [104, 160] on div "1st Floor 2nd Floor 3rd Floor Basement Crawlspace Attic Master North South West…" at bounding box center [252, 134] width 303 height 134
type input "Aged Shingles"
click at [343, 184] on div "Save Caption" at bounding box center [349, 184] width 25 height 6
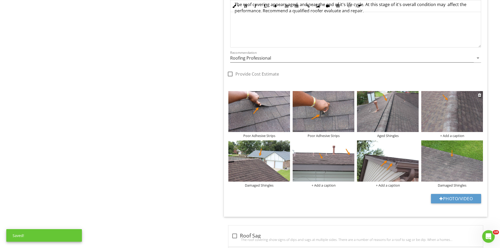
click at [449, 136] on div "+ Add a caption" at bounding box center [453, 136] width 62 height 4
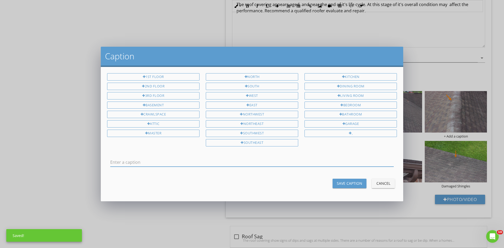
click at [116, 163] on input "text" at bounding box center [252, 162] width 284 height 9
type input "Aged Shingles"
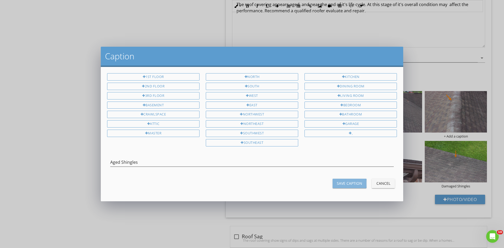
click at [340, 183] on div "Save Caption" at bounding box center [349, 184] width 25 height 6
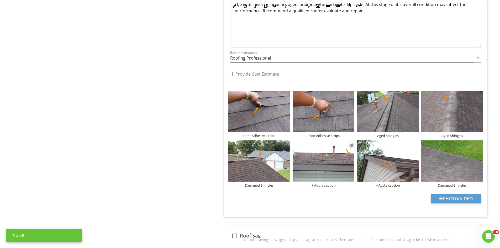
click at [318, 186] on div "+ Add a caption" at bounding box center [324, 185] width 62 height 4
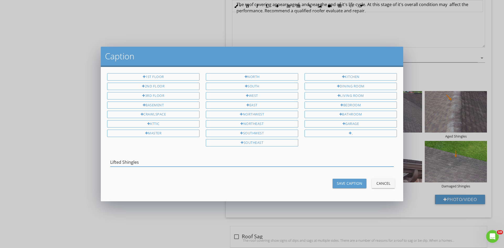
type input "Lifted Shingles"
click at [354, 185] on div "Save Caption" at bounding box center [349, 184] width 25 height 6
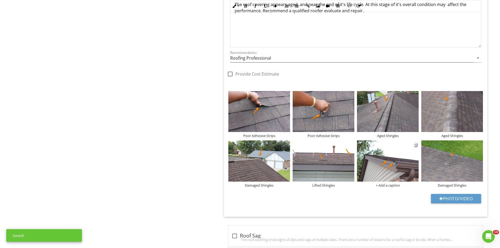
click at [385, 185] on div "+ Add a caption" at bounding box center [388, 185] width 62 height 4
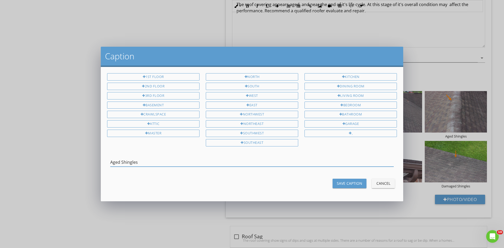
drag, startPoint x: 147, startPoint y: 163, endPoint x: 87, endPoint y: 163, distance: 59.4
click at [87, 163] on div "Caption 1st Floor 2nd Floor 3rd Floor Basement Crawlspace Attic Master North So…" at bounding box center [252, 124] width 504 height 248
type input "Lifted Shingle"
drag, startPoint x: 342, startPoint y: 186, endPoint x: 345, endPoint y: 186, distance: 3.2
click at [344, 186] on div "Save Caption" at bounding box center [349, 184] width 25 height 6
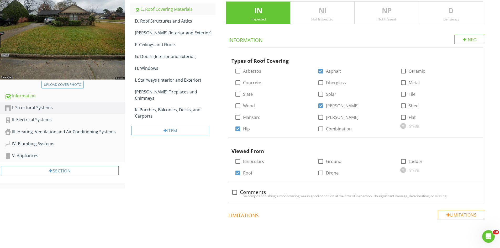
scroll to position [26, 0]
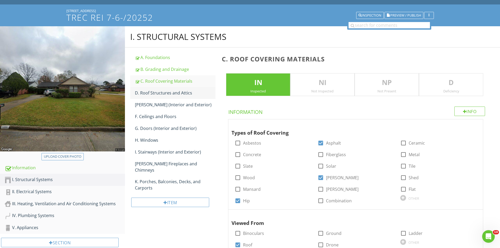
click at [154, 98] on link "D. Roof Structures and Attics" at bounding box center [175, 93] width 81 height 12
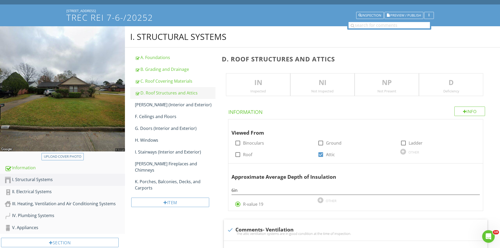
click at [159, 92] on div "D. Roof Structures and Attics" at bounding box center [175, 93] width 81 height 6
click at [263, 83] on p "IN" at bounding box center [258, 82] width 64 height 11
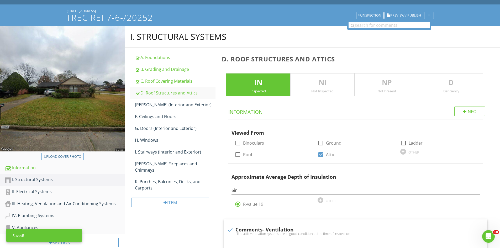
click at [448, 85] on p "D" at bounding box center [451, 82] width 64 height 11
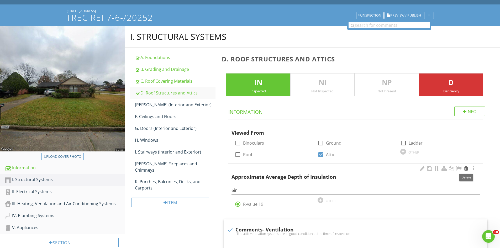
click at [466, 168] on div at bounding box center [466, 168] width 6 height 5
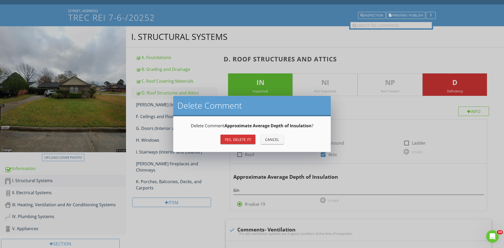
click at [224, 144] on button "Yes, Delete it!" at bounding box center [238, 139] width 35 height 9
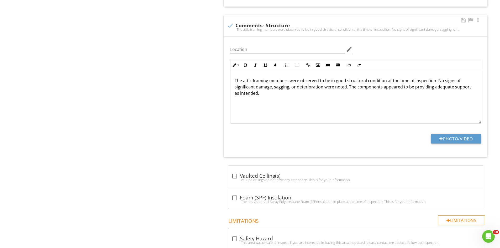
scroll to position [343, 0]
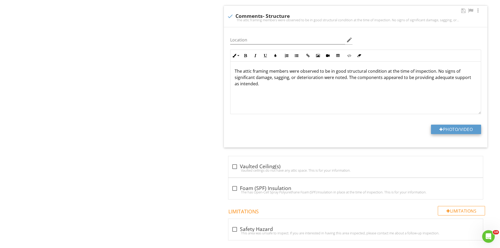
click at [465, 131] on button "Photo/Video" at bounding box center [456, 129] width 50 height 9
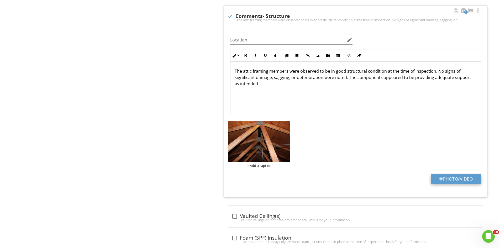
click at [444, 178] on button "Photo/Video" at bounding box center [456, 178] width 50 height 9
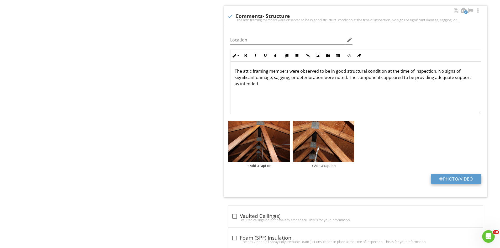
click at [452, 175] on button "Photo/Video" at bounding box center [456, 178] width 50 height 9
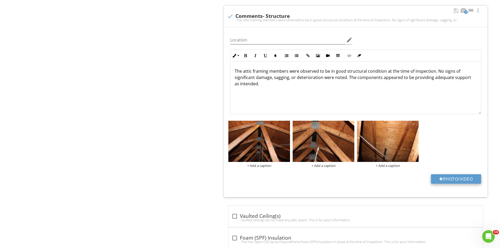
click at [458, 182] on button "Photo/Video" at bounding box center [456, 178] width 50 height 9
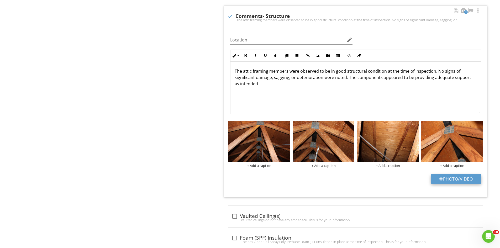
click at [453, 182] on button "Photo/Video" at bounding box center [456, 178] width 50 height 9
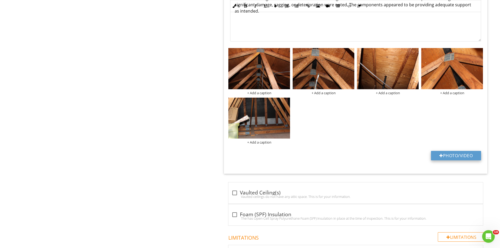
scroll to position [396, 0]
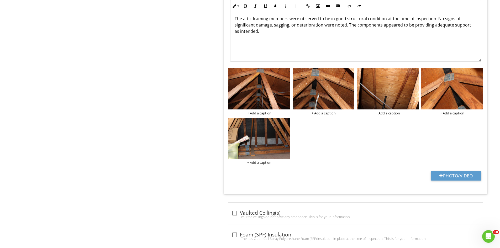
click at [447, 170] on div "Location edit Inline Style XLarge Large Normal Small Light Small/Light Bold Ita…" at bounding box center [356, 84] width 264 height 219
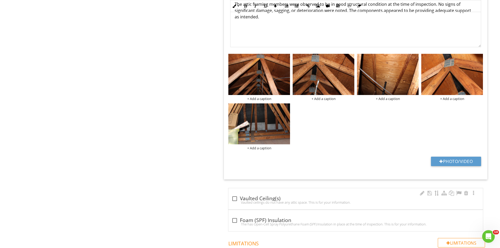
scroll to position [422, 0]
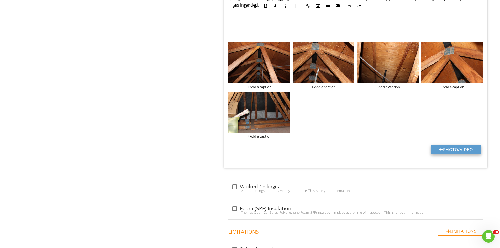
click at [441, 152] on button "Photo/Video" at bounding box center [456, 149] width 50 height 9
type input "C:\fakepath\IMG_6908.JPG"
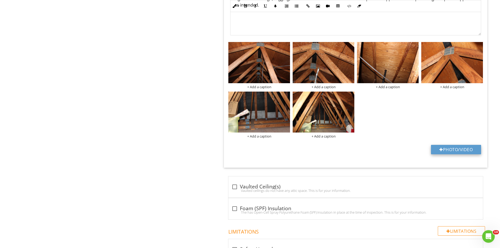
click at [460, 148] on button "Photo/Video" at bounding box center [456, 149] width 50 height 9
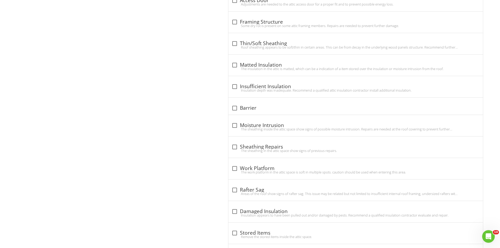
scroll to position [720, 0]
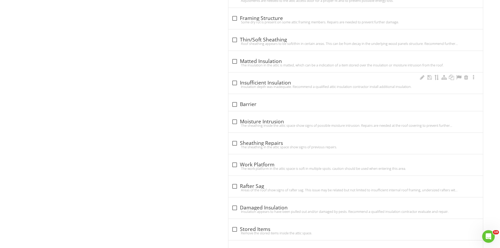
click at [234, 86] on div "Insulation depth was inadequate. Recommend a qualified attic insulation contrac…" at bounding box center [356, 87] width 248 height 4
checkbox input "true"
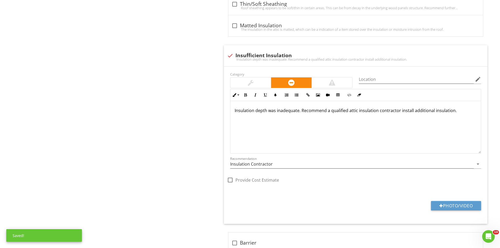
scroll to position [776, 0]
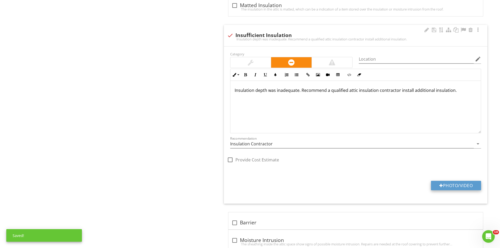
click at [454, 186] on button "Photo/Video" at bounding box center [456, 185] width 50 height 9
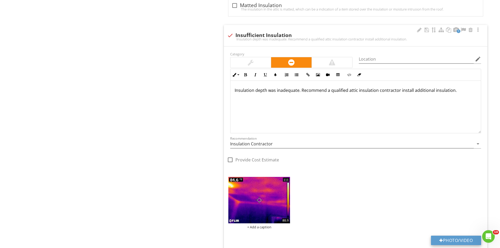
click at [446, 238] on button "Photo/Video" at bounding box center [456, 240] width 50 height 9
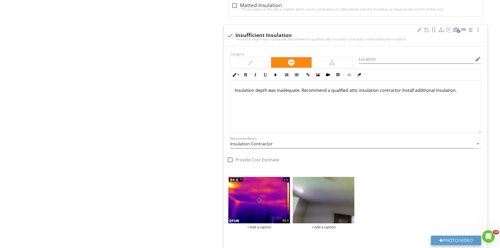
click at [453, 239] on button "Photo/Video" at bounding box center [456, 240] width 50 height 9
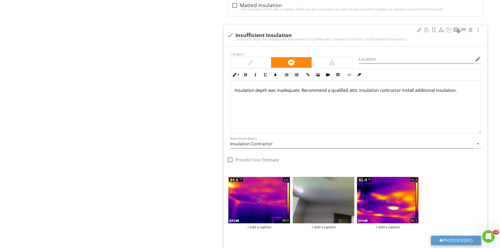
click at [452, 240] on button "Photo/Video" at bounding box center [456, 240] width 50 height 9
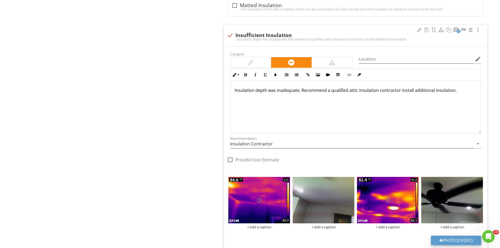
click at [450, 242] on button "Photo/Video" at bounding box center [456, 240] width 50 height 9
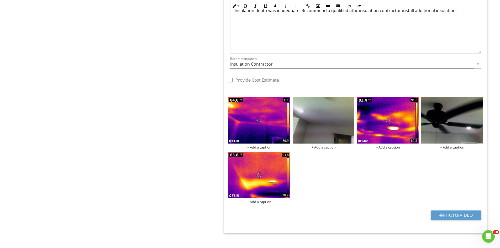
scroll to position [881, 0]
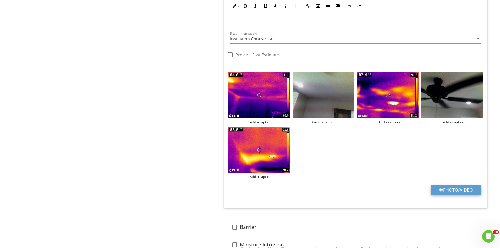
click at [460, 190] on button "Photo/Video" at bounding box center [456, 189] width 50 height 9
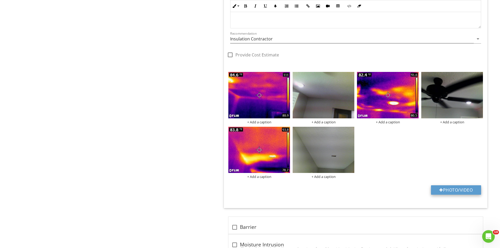
click at [449, 191] on button "Photo/Video" at bounding box center [456, 189] width 50 height 9
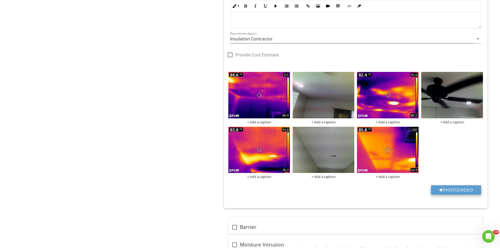
click at [446, 190] on button "Photo/Video" at bounding box center [456, 189] width 50 height 9
type input "C:\fakepath\FLIR26543.jpg"
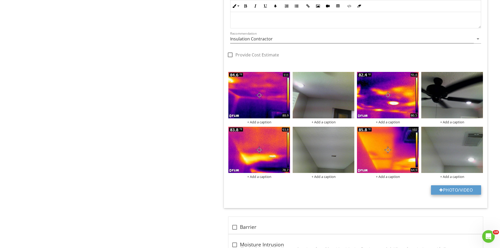
click at [449, 191] on button "Photo/Video" at bounding box center [456, 189] width 50 height 9
click at [261, 108] on img at bounding box center [260, 95] width 62 height 46
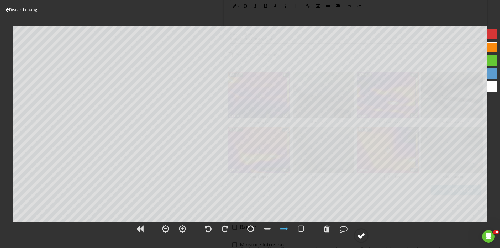
drag, startPoint x: 358, startPoint y: 236, endPoint x: 361, endPoint y: 231, distance: 5.8
click at [358, 236] on div at bounding box center [361, 236] width 8 height 8
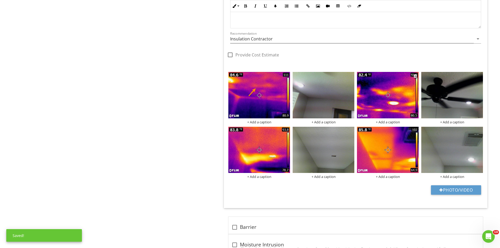
click at [384, 104] on img at bounding box center [388, 95] width 62 height 46
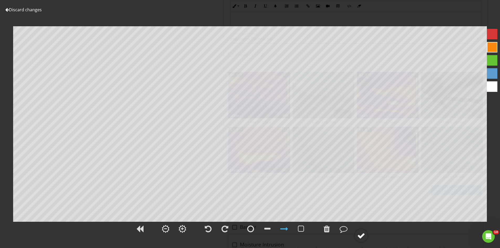
click at [361, 237] on div at bounding box center [361, 236] width 8 height 8
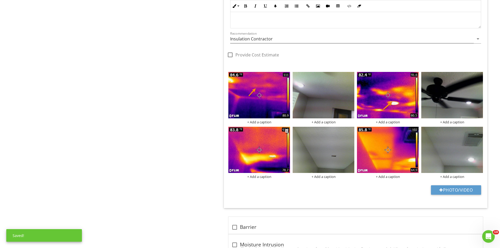
click at [258, 166] on img at bounding box center [260, 150] width 62 height 46
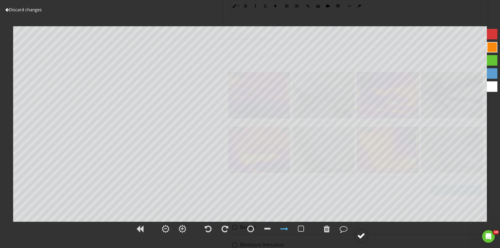
click at [360, 238] on div at bounding box center [361, 236] width 8 height 8
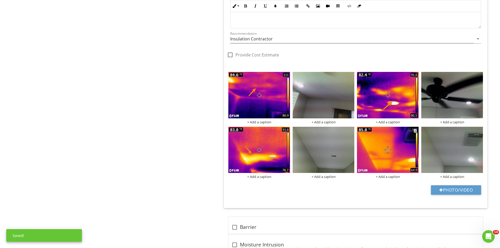
click at [371, 162] on img at bounding box center [388, 150] width 62 height 46
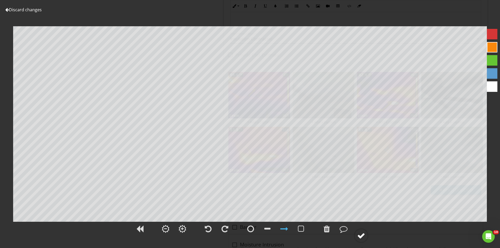
click at [360, 236] on div at bounding box center [361, 236] width 8 height 8
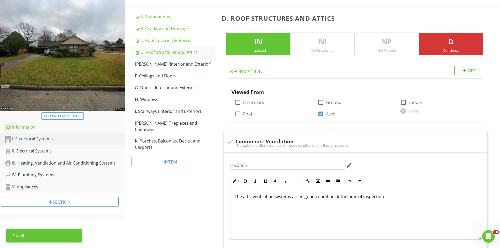
scroll to position [0, 0]
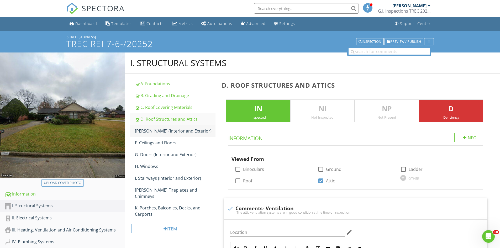
click at [185, 130] on div "[PERSON_NAME] (Interior and Exterior)" at bounding box center [175, 131] width 81 height 6
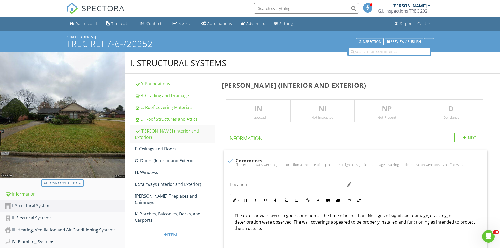
click at [250, 113] on p "IN" at bounding box center [258, 109] width 64 height 11
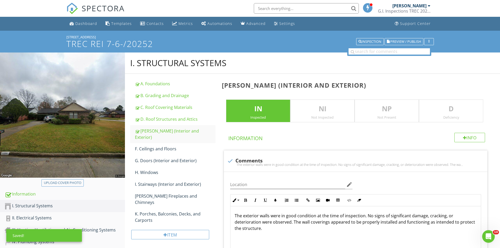
click at [439, 105] on p "D" at bounding box center [451, 109] width 64 height 11
click at [227, 162] on div at bounding box center [230, 161] width 9 height 9
checkbox input "true"
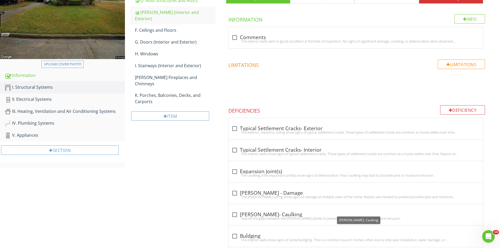
scroll to position [112, 0]
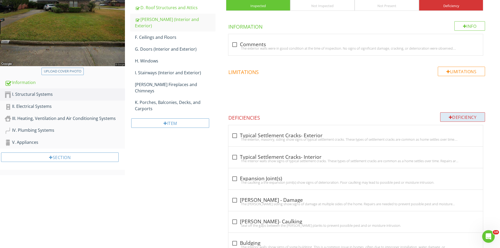
click at [452, 115] on div "Deficiency" at bounding box center [462, 116] width 45 height 9
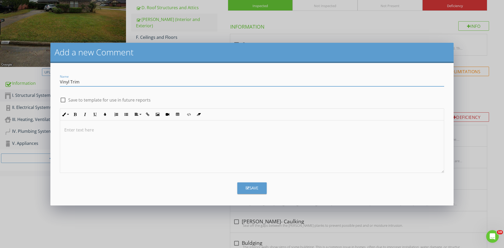
type input "Vinyl Trim"
click at [249, 189] on icon "button" at bounding box center [248, 188] width 4 height 4
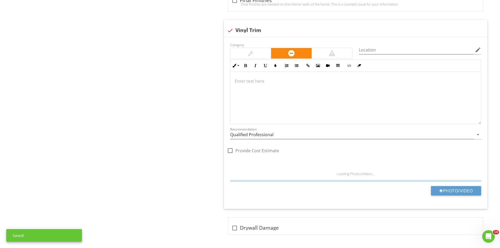
scroll to position [724, 0]
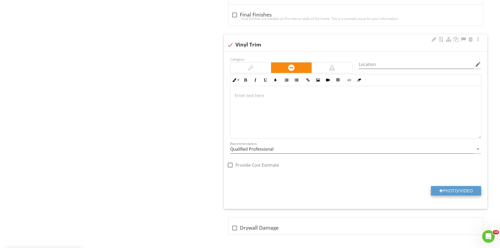
click at [453, 189] on button "Photo/Video" at bounding box center [456, 190] width 50 height 9
type input "C:\fakepath\IMG_6927.JPG"
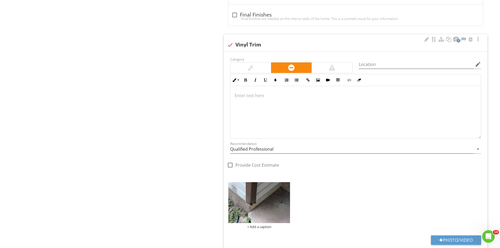
click at [255, 210] on img at bounding box center [260, 202] width 62 height 41
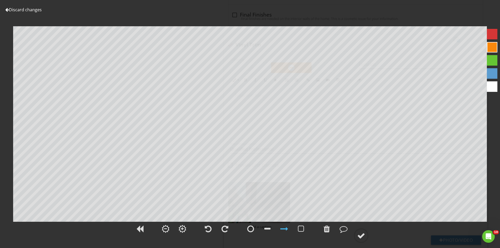
drag, startPoint x: 360, startPoint y: 236, endPoint x: 366, endPoint y: 221, distance: 16.0
click at [361, 236] on div at bounding box center [361, 236] width 8 height 8
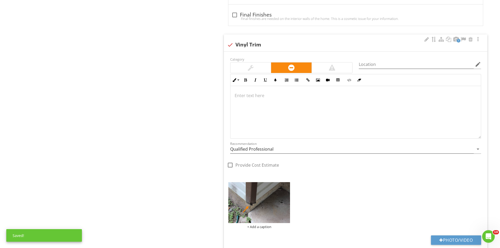
click at [261, 95] on p at bounding box center [356, 95] width 242 height 6
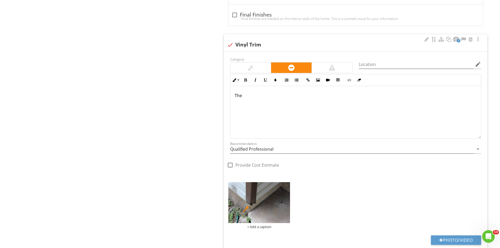
scroll to position [728, 0]
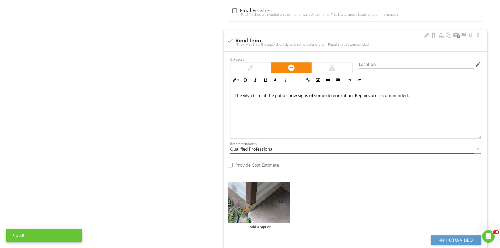
click at [276, 152] on input "Qualified Professional" at bounding box center [352, 149] width 244 height 9
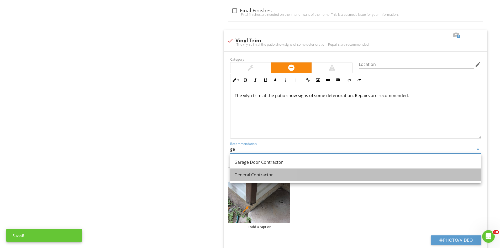
click at [264, 172] on div "General Contractor" at bounding box center [356, 175] width 243 height 6
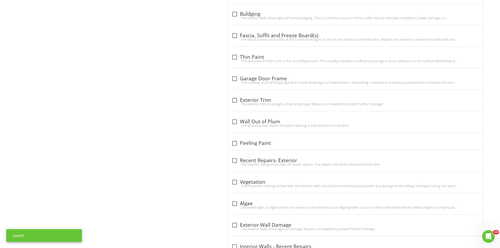
scroll to position [339, 0]
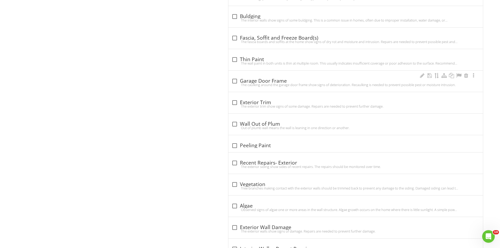
type input "General Contractor"
click at [232, 81] on div at bounding box center [234, 81] width 9 height 9
checkbox input "true"
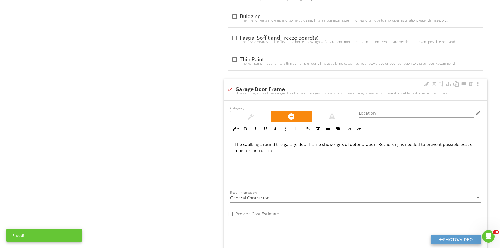
click at [454, 237] on button "Photo/Video" at bounding box center [456, 239] width 50 height 9
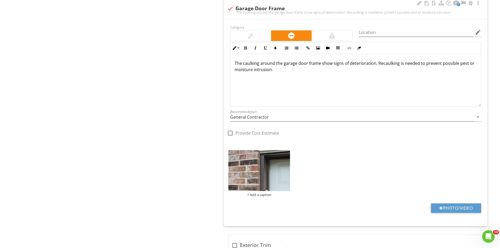
scroll to position [470, 0]
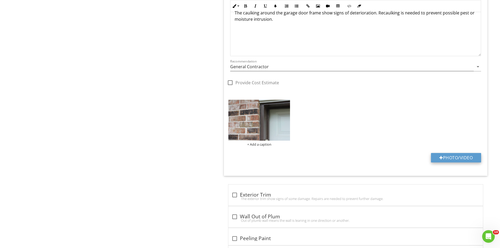
click at [449, 157] on button "Photo/Video" at bounding box center [456, 157] width 50 height 9
click at [446, 155] on button "Photo/Video" at bounding box center [456, 157] width 50 height 9
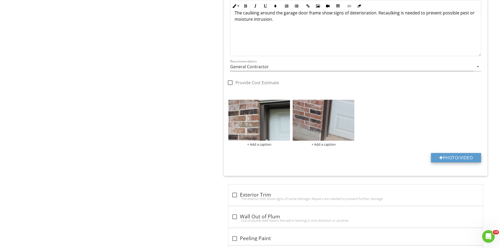
click at [445, 157] on button "Photo/Video" at bounding box center [456, 157] width 50 height 9
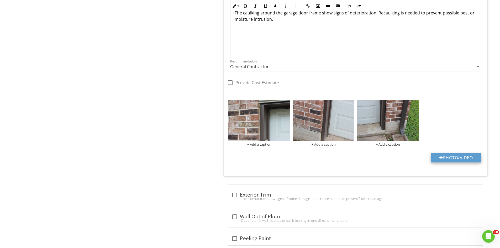
click at [450, 158] on button "Photo/Video" at bounding box center [456, 157] width 50 height 9
type input "C:\fakepath\IMG_6776.JPG"
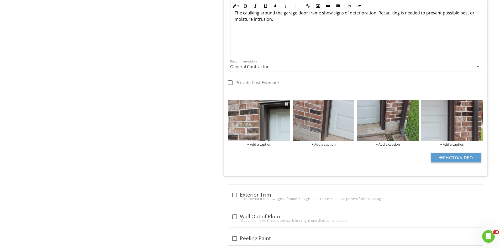
click at [259, 129] on img at bounding box center [260, 120] width 62 height 41
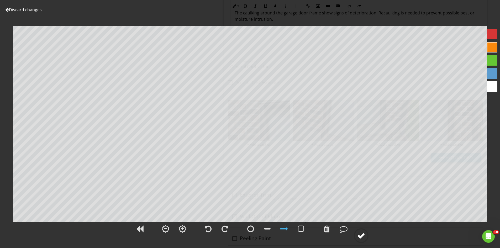
click at [358, 241] on circle at bounding box center [362, 236] width 14 height 14
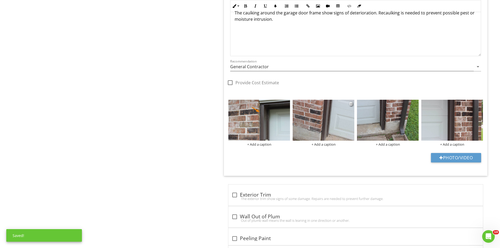
click at [343, 108] on img at bounding box center [324, 120] width 62 height 41
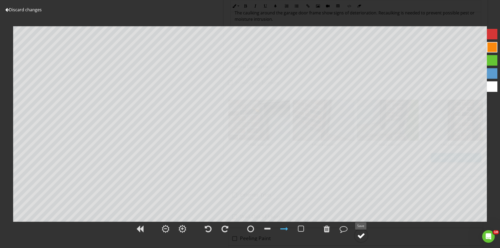
click at [360, 236] on div at bounding box center [361, 236] width 8 height 8
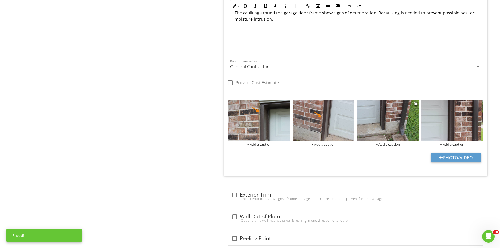
click at [381, 133] on img at bounding box center [388, 120] width 62 height 41
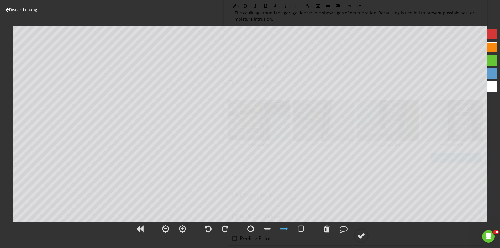
drag, startPoint x: 365, startPoint y: 235, endPoint x: 371, endPoint y: 232, distance: 6.6
click at [365, 235] on div at bounding box center [361, 236] width 8 height 8
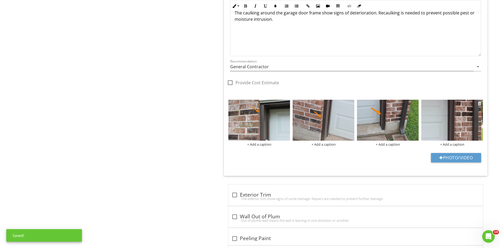
click at [434, 119] on img at bounding box center [453, 120] width 62 height 41
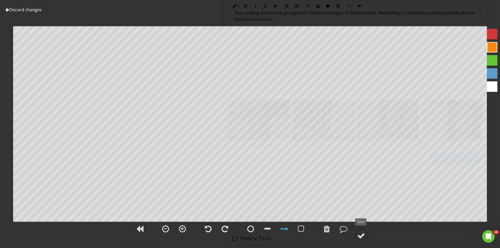
click at [376, 227] on div at bounding box center [250, 232] width 500 height 22
click at [359, 236] on div at bounding box center [361, 236] width 8 height 8
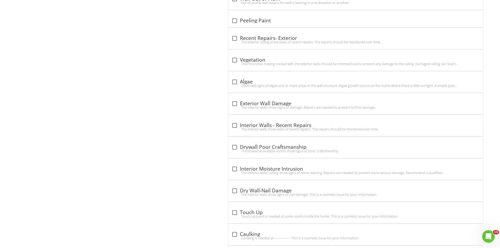
scroll to position [693, 0]
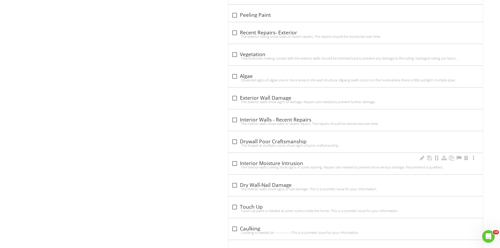
click at [233, 165] on div "The interior walls/ ceiling show signs of some staining. Repairs are needed to …" at bounding box center [356, 167] width 248 height 4
checkbox input "true"
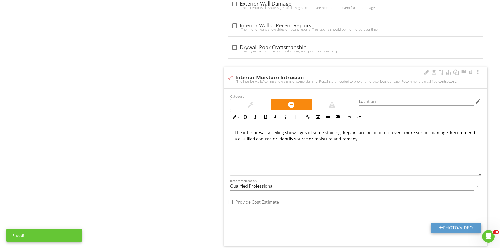
scroll to position [821, 0]
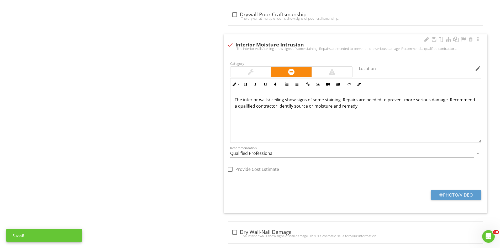
click at [456, 190] on div "Category Location edit Inline Style XLarge Large Normal Small Light Small/Light…" at bounding box center [356, 134] width 264 height 157
click at [456, 193] on button "Photo/Video" at bounding box center [456, 194] width 50 height 9
type input "C:\fakepath\IMG_6891.JPG"
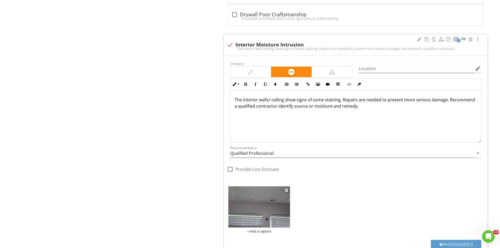
click at [255, 214] on img at bounding box center [260, 206] width 62 height 41
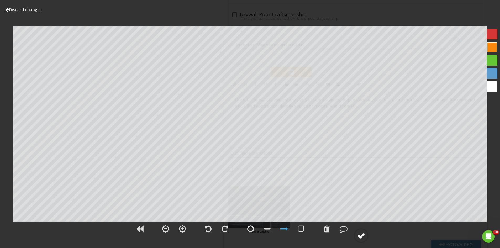
drag, startPoint x: 360, startPoint y: 236, endPoint x: 366, endPoint y: 225, distance: 11.8
click at [360, 235] on div at bounding box center [361, 236] width 8 height 8
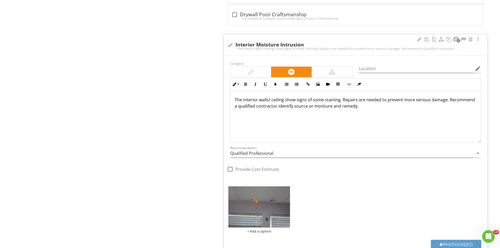
click at [283, 100] on p "The interior walls/ ceiling show signs of some staining. Repairs are needed to …" at bounding box center [356, 103] width 242 height 13
drag, startPoint x: 366, startPoint y: 100, endPoint x: 338, endPoint y: 101, distance: 27.9
click at [338, 101] on p "The interior walls/ ceiling in the garage show signs of some staining. Repairs …" at bounding box center [356, 103] width 242 height 13
click at [282, 155] on input "Qualified Professional" at bounding box center [352, 153] width 244 height 9
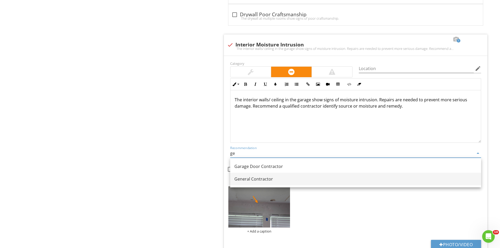
click at [271, 175] on link "General Contractor" at bounding box center [355, 179] width 251 height 13
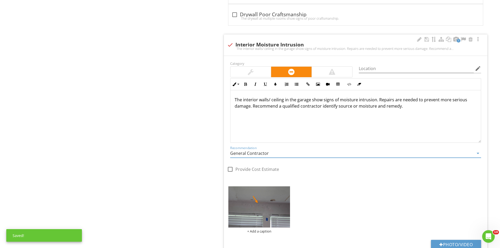
type input "General Contractor"
click at [377, 101] on p "The interior walls/ ceiling in the garage show signs of moisture intrusion. Rep…" at bounding box center [356, 103] width 242 height 13
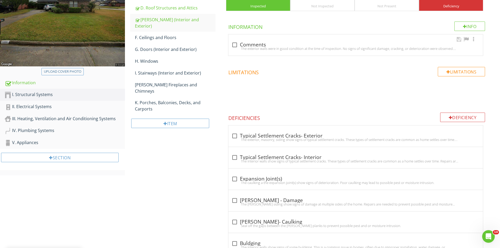
scroll to position [0, 0]
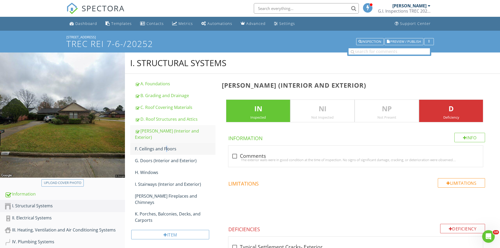
click at [153, 146] on div "F. Ceilings and Floors" at bounding box center [175, 149] width 81 height 6
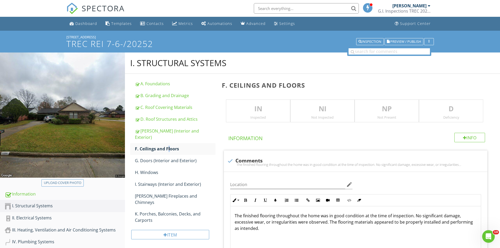
click at [262, 110] on p "IN" at bounding box center [258, 109] width 64 height 11
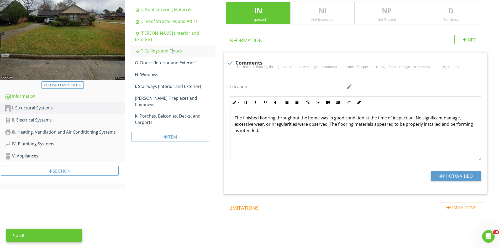
scroll to position [99, 0]
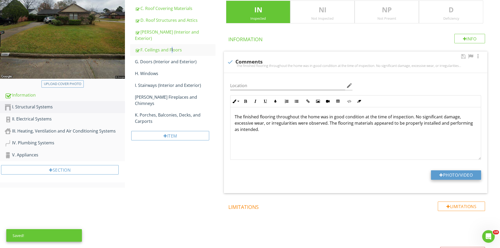
click at [450, 175] on button "Photo/Video" at bounding box center [456, 174] width 50 height 9
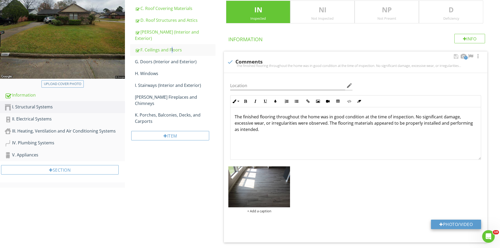
click at [449, 220] on button "Photo/Video" at bounding box center [456, 224] width 50 height 9
type input "C:\fakepath\IMG_6826.JPG"
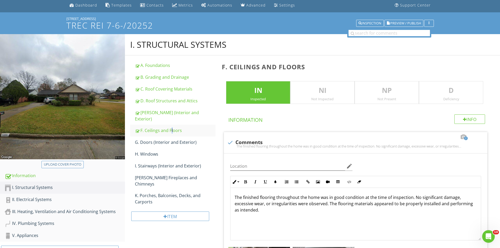
scroll to position [49, 0]
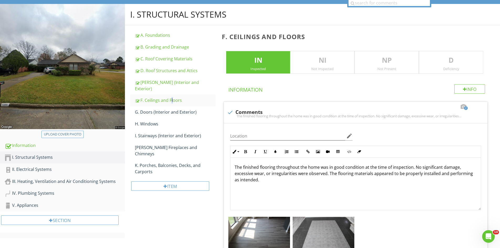
click at [462, 58] on p "D" at bounding box center [451, 60] width 64 height 11
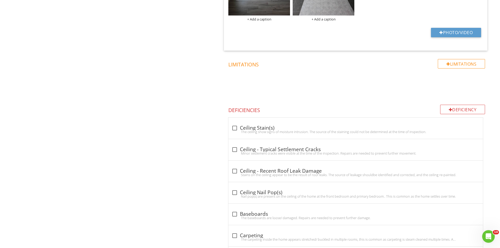
scroll to position [289, 0]
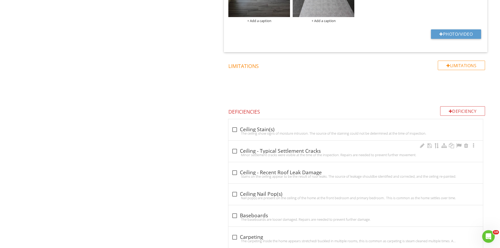
click at [237, 153] on div "Minor settlement cracks were visible at the time of the inspection. Repairs are…" at bounding box center [356, 155] width 248 height 4
checkbox input "true"
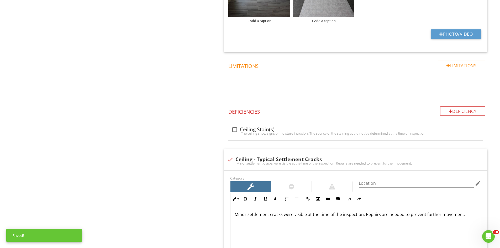
scroll to position [391, 0]
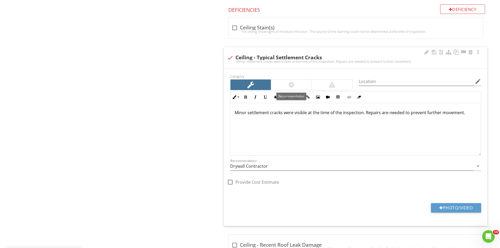
click at [297, 85] on div at bounding box center [291, 85] width 40 height 11
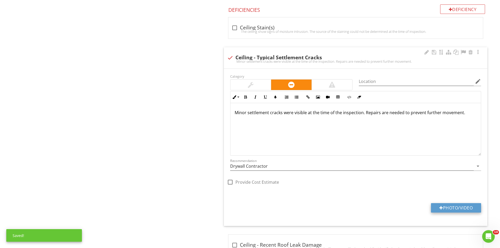
click at [444, 207] on button "Photo/Video" at bounding box center [456, 207] width 50 height 9
type input "C:\fakepath\IMG_6893.JPG"
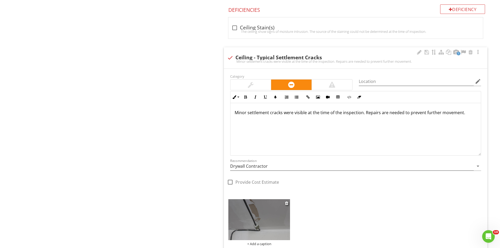
click at [266, 203] on img at bounding box center [260, 219] width 62 height 41
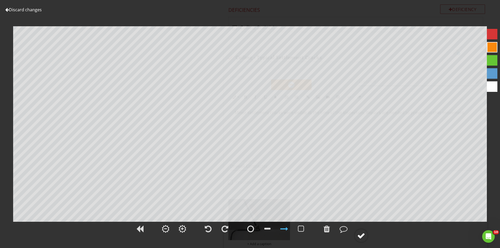
click at [358, 235] on div at bounding box center [361, 236] width 8 height 8
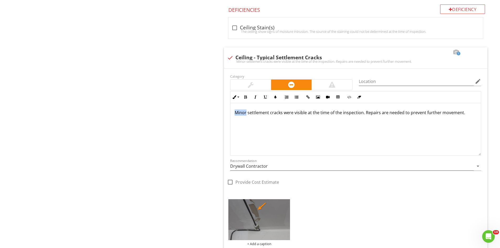
drag, startPoint x: 246, startPoint y: 112, endPoint x: 219, endPoint y: 114, distance: 27.4
click at [219, 114] on div "F. Ceilings and Floors IN Inspected NI Not Inspected NP Not Present D Deficienc…" at bounding box center [360, 168] width 282 height 972
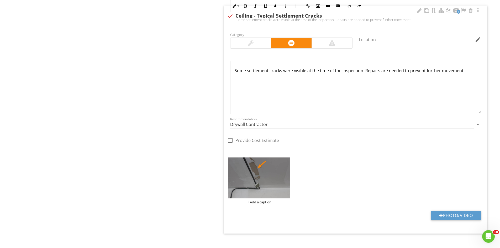
scroll to position [496, 0]
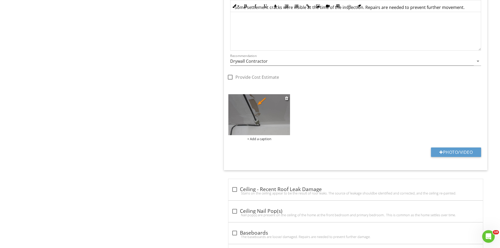
click at [260, 140] on div "+ Add a caption" at bounding box center [260, 139] width 62 height 4
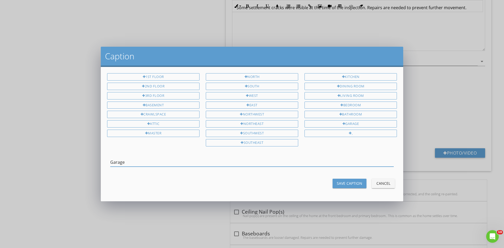
type input "Garage"
click at [354, 183] on div "Save Caption" at bounding box center [349, 184] width 25 height 6
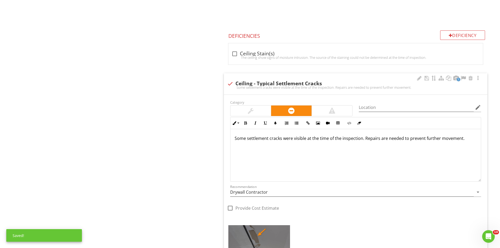
scroll to position [365, 0]
click at [283, 141] on p "Some settlement cracks were visible at the time of the inspection. Repairs are …" at bounding box center [356, 139] width 242 height 6
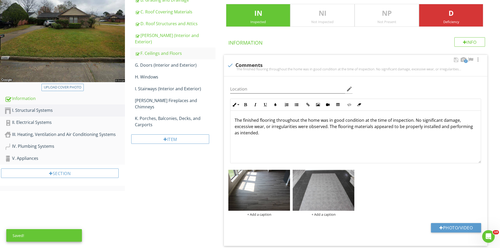
scroll to position [0, 0]
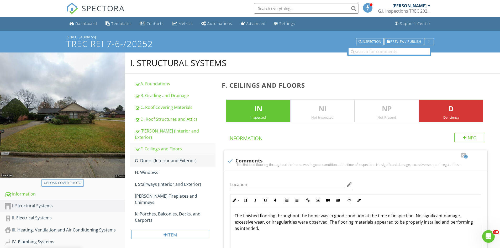
click at [154, 158] on div "G. Doors (Interior and Exterior)" at bounding box center [175, 161] width 81 height 6
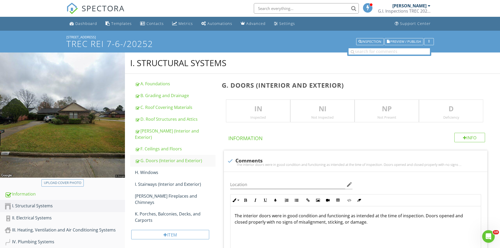
click at [249, 109] on p "IN" at bounding box center [258, 109] width 64 height 11
